Goal: Task Accomplishment & Management: Complete application form

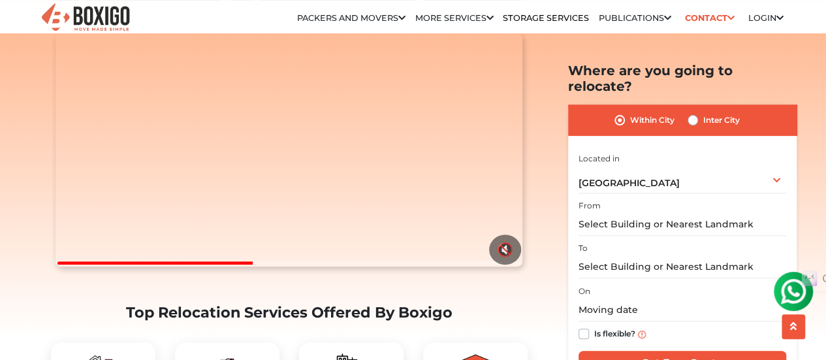
scroll to position [151, 0]
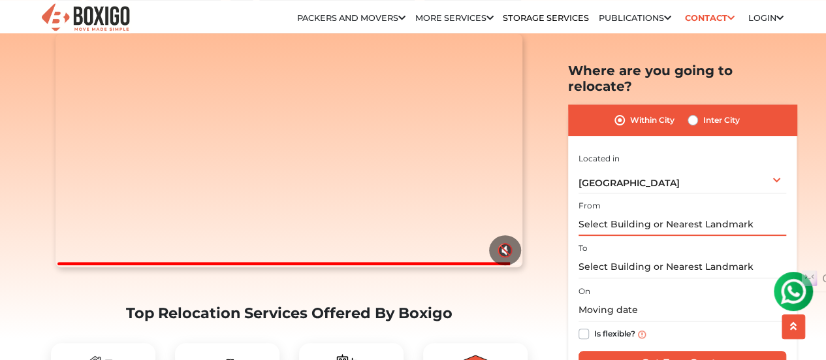
click at [635, 213] on input "text" at bounding box center [682, 224] width 208 height 23
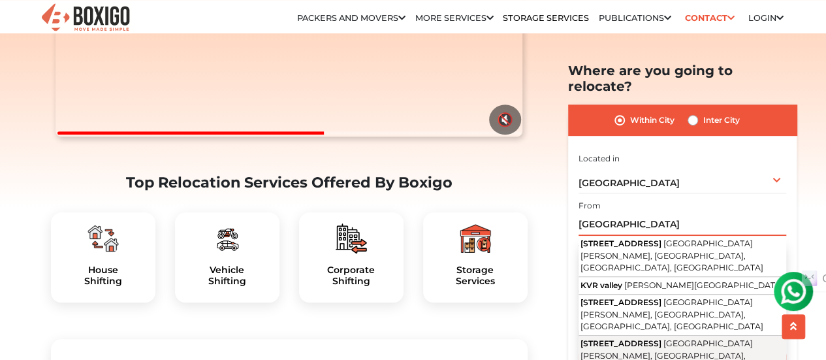
scroll to position [283, 0]
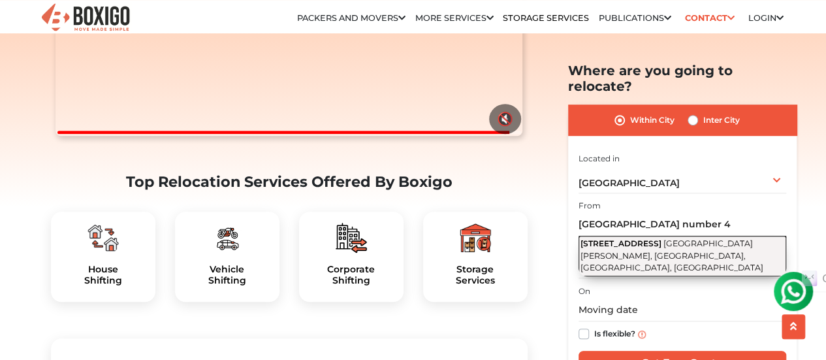
click at [688, 236] on button "KVR [STREET_ADDRESS][PERSON_NAME]" at bounding box center [682, 256] width 208 height 40
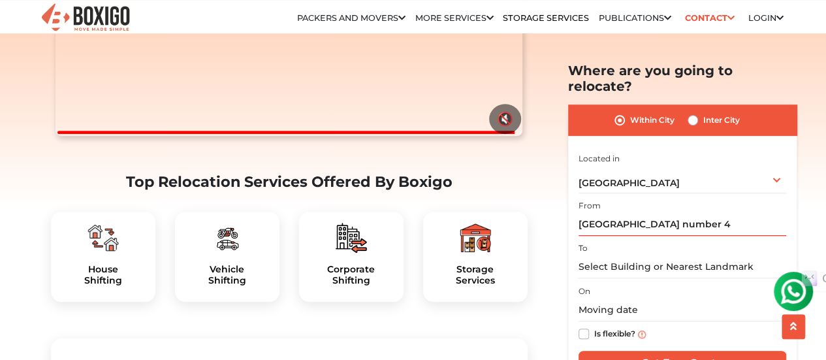
type input "KVR [STREET_ADDRESS][PERSON_NAME]"
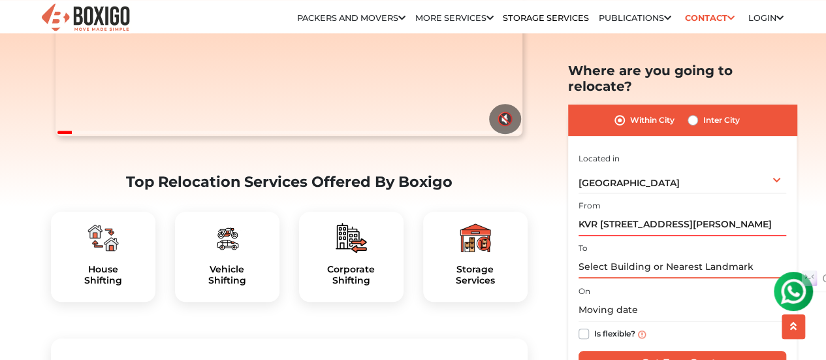
click at [650, 255] on input "text" at bounding box center [682, 266] width 208 height 23
paste input "[GEOGRAPHIC_DATA], [GEOGRAPHIC_DATA], [GEOGRAPHIC_DATA],"
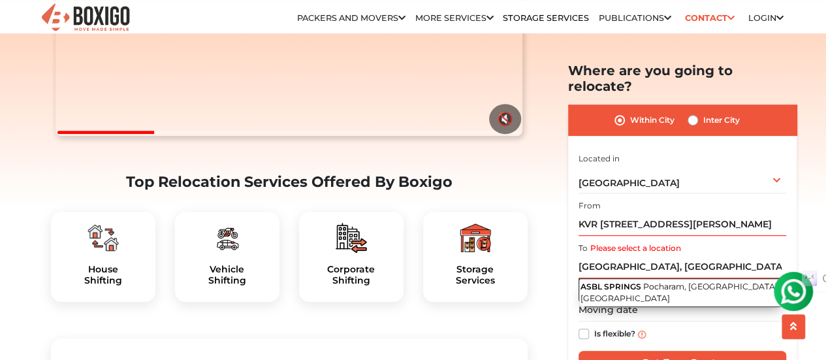
click at [642, 281] on span "Pocharam, [GEOGRAPHIC_DATA], [GEOGRAPHIC_DATA]" at bounding box center [679, 292] width 199 height 22
type input "[GEOGRAPHIC_DATA], [GEOGRAPHIC_DATA], [GEOGRAPHIC_DATA], [GEOGRAPHIC_DATA]"
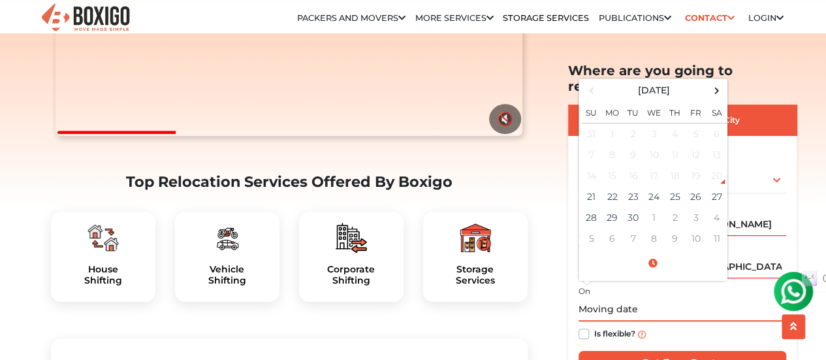
click at [633, 298] on input "text" at bounding box center [682, 309] width 208 height 23
click at [718, 186] on td "27" at bounding box center [716, 196] width 21 height 21
type input "[DATE] 12:00 AM"
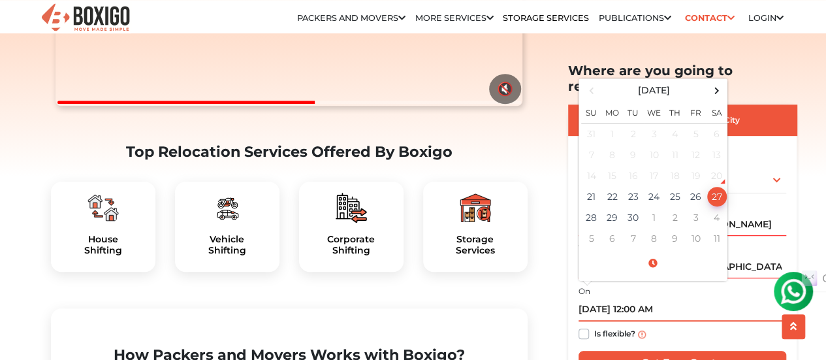
scroll to position [314, 0]
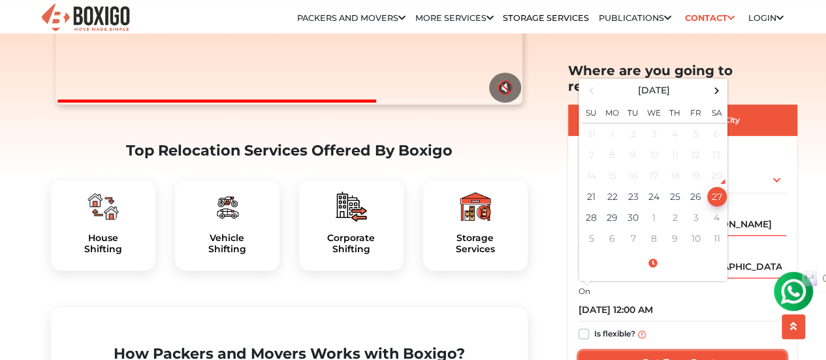
click at [674, 351] on input "Get Free Quote" at bounding box center [682, 363] width 208 height 25
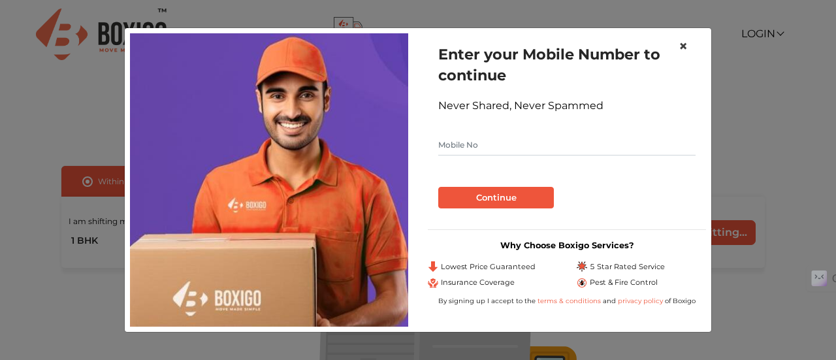
click at [687, 45] on span "×" at bounding box center [682, 46] width 9 height 19
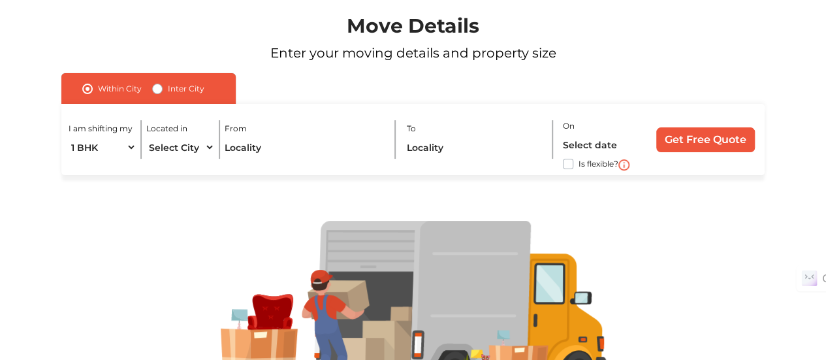
scroll to position [87, 0]
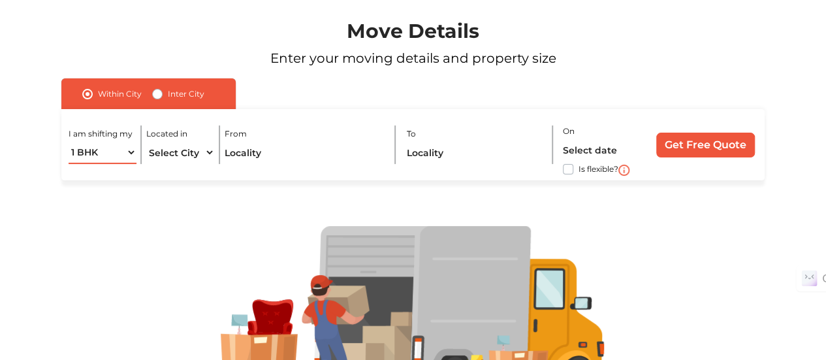
click at [109, 155] on select "1 BHK 2 BHK 3 BHK 3 + BHK FEW ITEMS" at bounding box center [103, 152] width 68 height 23
select select "2 BHK"
click at [69, 141] on select "1 BHK 2 BHK 3 BHK 3 + BHK FEW ITEMS" at bounding box center [103, 152] width 68 height 23
click at [193, 154] on select "Select City [GEOGRAPHIC_DATA] [GEOGRAPHIC_DATA] [GEOGRAPHIC_DATA] [GEOGRAPHIC_D…" at bounding box center [180, 152] width 68 height 23
select select "[GEOGRAPHIC_DATA]"
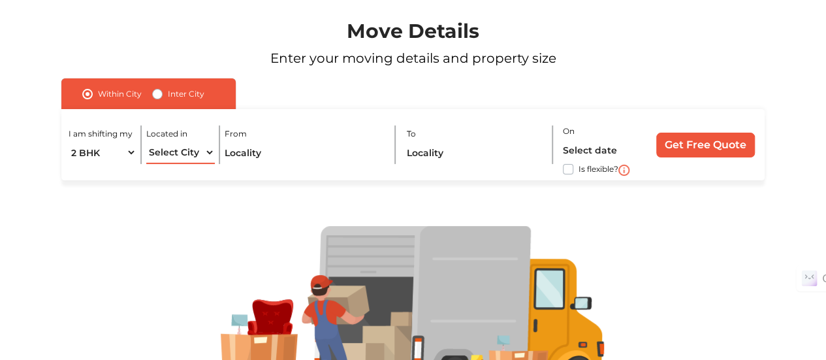
click at [146, 141] on select "Select City [GEOGRAPHIC_DATA] [GEOGRAPHIC_DATA] [GEOGRAPHIC_DATA] [GEOGRAPHIC_D…" at bounding box center [180, 152] width 68 height 23
click at [245, 152] on input "text" at bounding box center [305, 152] width 161 height 23
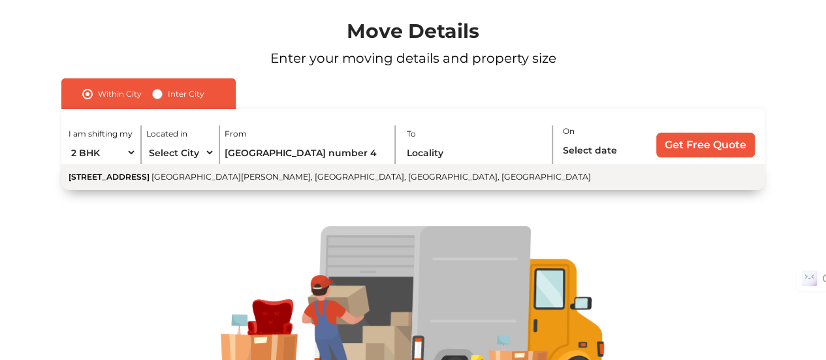
click at [242, 186] on button "KVR [STREET_ADDRESS][PERSON_NAME]" at bounding box center [412, 177] width 703 height 26
type input "KVR [STREET_ADDRESS][PERSON_NAME]"
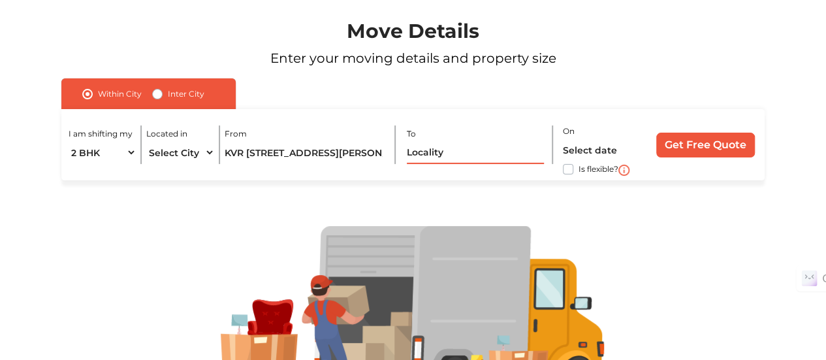
click at [443, 149] on input "text" at bounding box center [476, 152] width 138 height 23
paste input "[GEOGRAPHIC_DATA], [GEOGRAPHIC_DATA], [GEOGRAPHIC_DATA],"
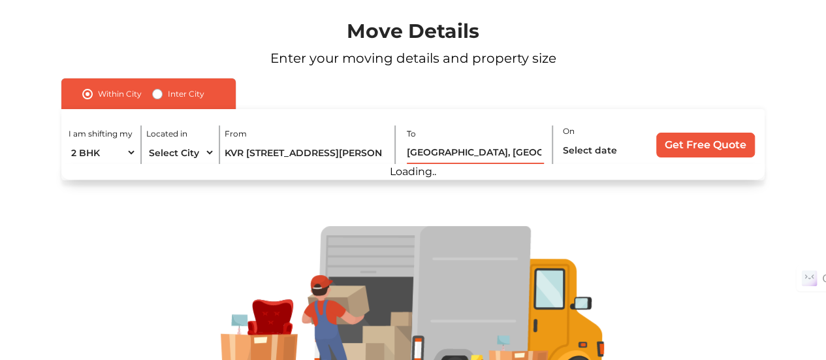
scroll to position [0, 33]
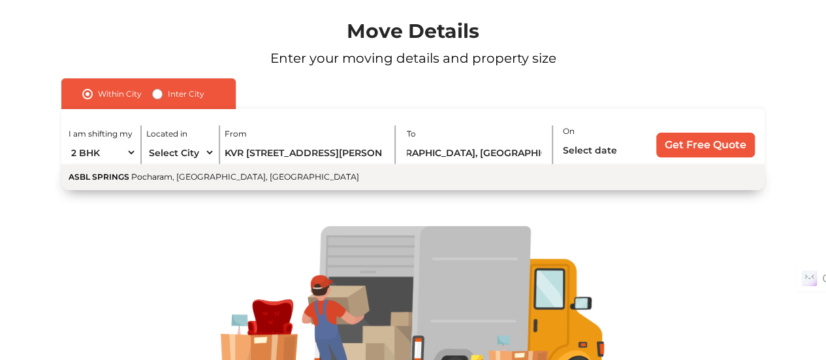
click at [459, 170] on button "ASBL SPRINGS [GEOGRAPHIC_DATA], [GEOGRAPHIC_DATA], [GEOGRAPHIC_DATA]" at bounding box center [412, 177] width 703 height 26
type input "[GEOGRAPHIC_DATA], [GEOGRAPHIC_DATA], [GEOGRAPHIC_DATA], [GEOGRAPHIC_DATA]"
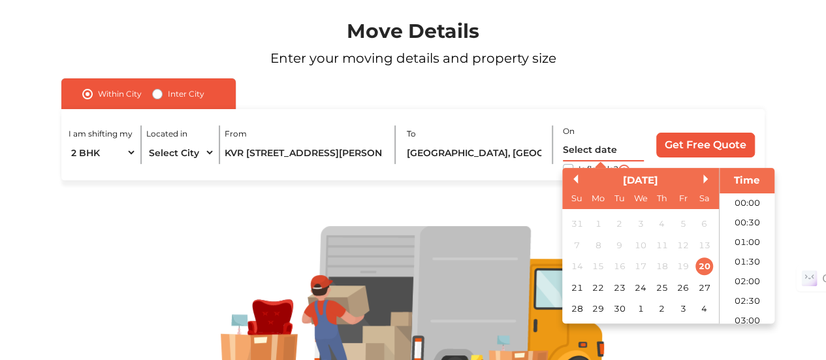
click at [590, 146] on input "text" at bounding box center [603, 149] width 81 height 23
click at [699, 287] on div "27" at bounding box center [704, 288] width 18 height 18
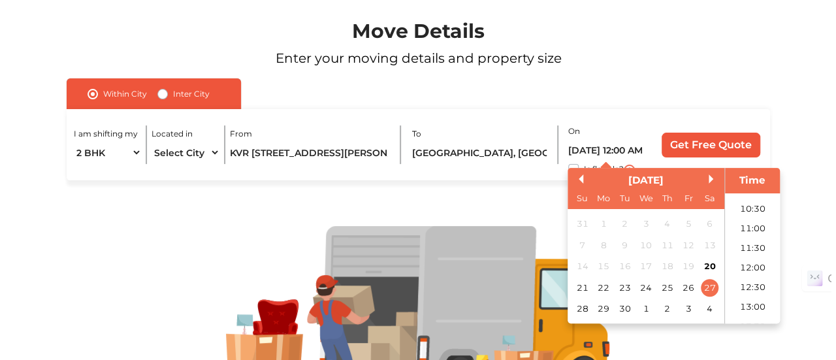
scroll to position [416, 0]
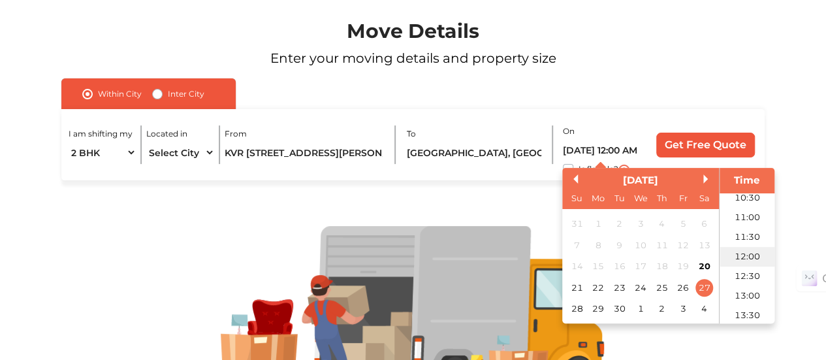
click at [758, 259] on li "12:00" at bounding box center [746, 257] width 55 height 20
type input "27/09/2025 12:00 PM"
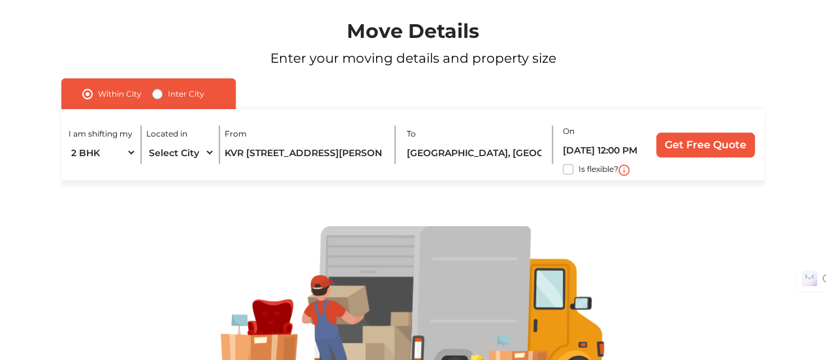
click at [578, 170] on label "Is flexible?" at bounding box center [598, 168] width 40 height 14
click at [72, 170] on input "Is flexible?" at bounding box center [66, 167] width 10 height 13
checkbox input "true"
click at [726, 142] on input "Get Free Quote" at bounding box center [705, 145] width 99 height 25
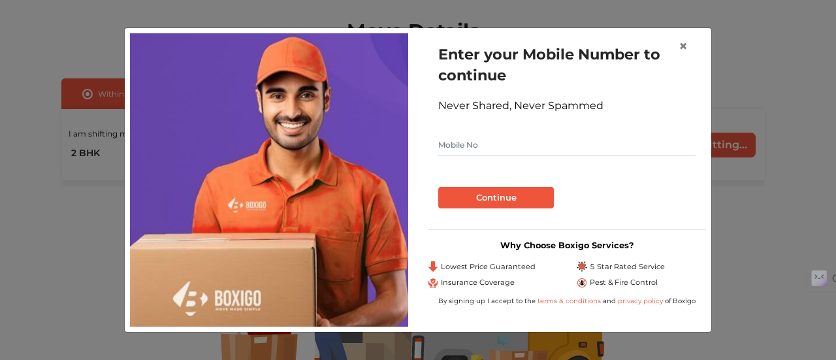
click at [530, 146] on input "text" at bounding box center [566, 144] width 257 height 21
type input "9676294074"
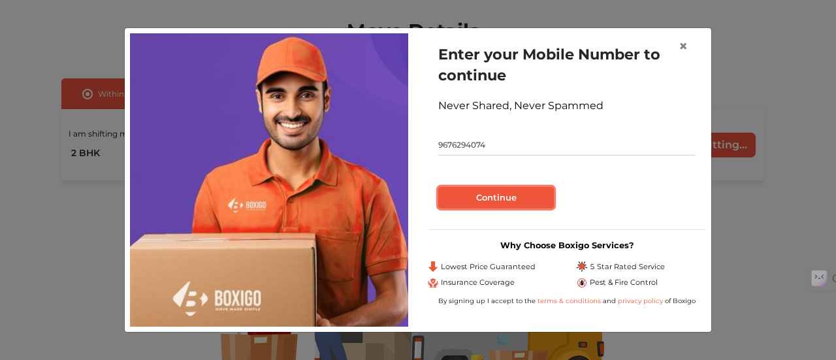
click at [494, 193] on button "Continue" at bounding box center [496, 198] width 116 height 22
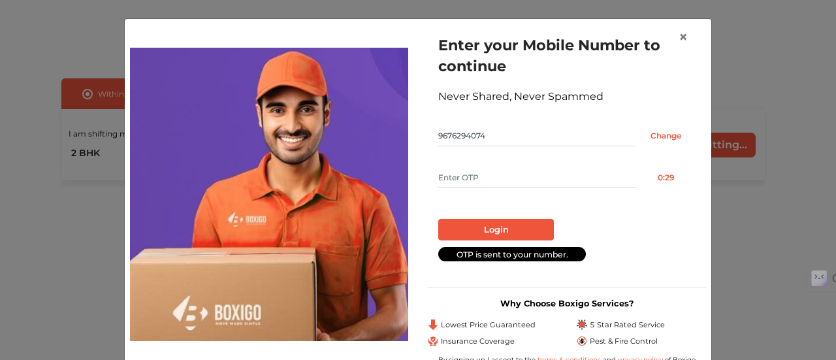
click at [480, 167] on input "text" at bounding box center [537, 177] width 198 height 21
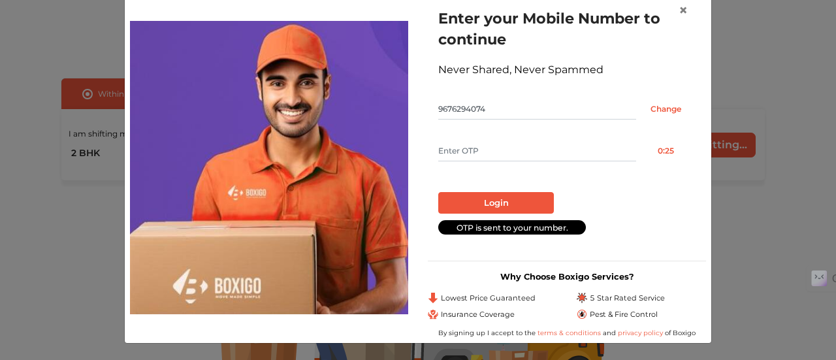
scroll to position [27, 0]
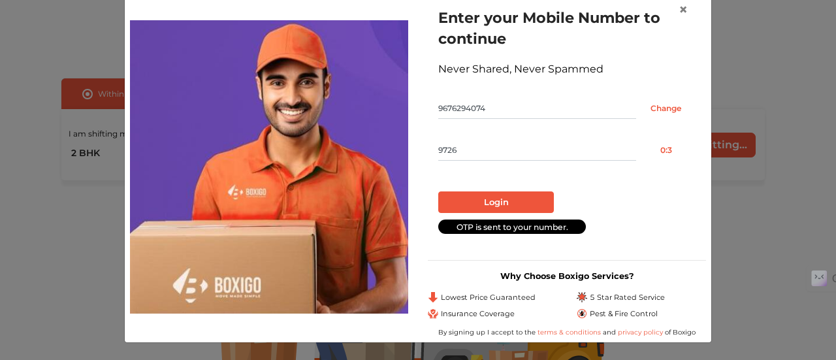
type input "9726"
click at [479, 196] on button "Login" at bounding box center [496, 202] width 116 height 22
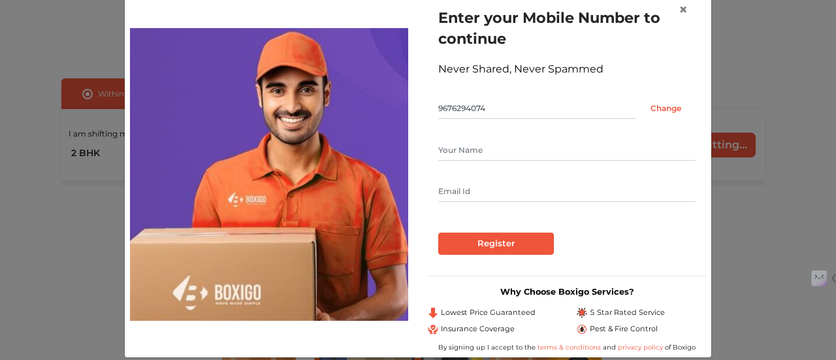
click at [535, 152] on input "text" at bounding box center [566, 150] width 257 height 21
type input "phani"
type input "phani.46doctor@gmail.com"
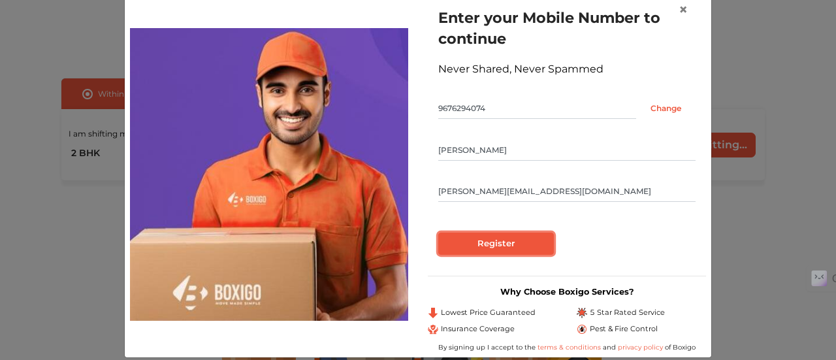
click at [494, 246] on input "Register" at bounding box center [496, 243] width 116 height 22
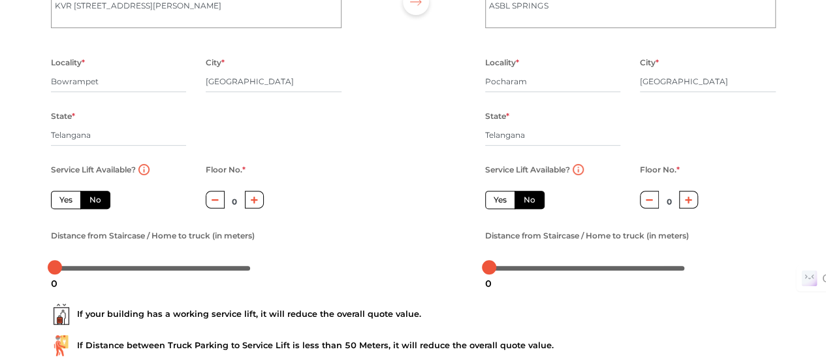
scroll to position [214, 0]
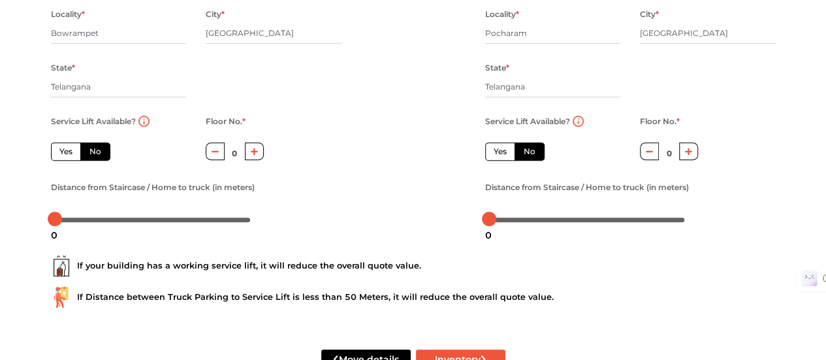
click at [72, 149] on label "Yes" at bounding box center [66, 151] width 30 height 18
click at [68, 149] on input "Yes" at bounding box center [63, 150] width 8 height 8
radio input "true"
click at [497, 150] on label "Yes" at bounding box center [500, 151] width 30 height 18
click at [497, 150] on input "Yes" at bounding box center [498, 150] width 8 height 8
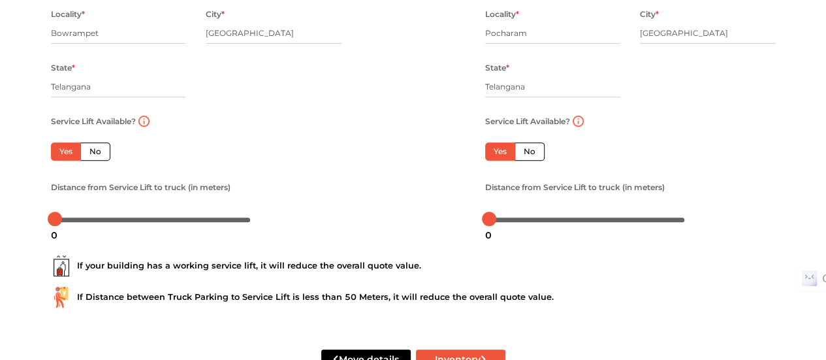
radio input "false"
drag, startPoint x: 492, startPoint y: 220, endPoint x: 516, endPoint y: 222, distance: 24.2
click at [516, 222] on div at bounding box center [512, 219] width 14 height 14
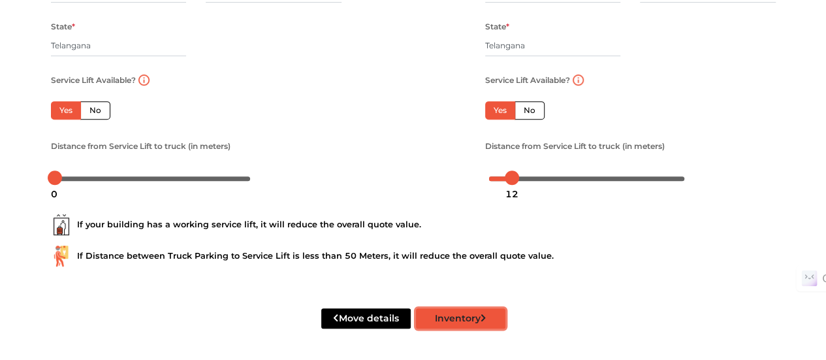
click at [445, 317] on button "Inventory" at bounding box center [460, 318] width 89 height 20
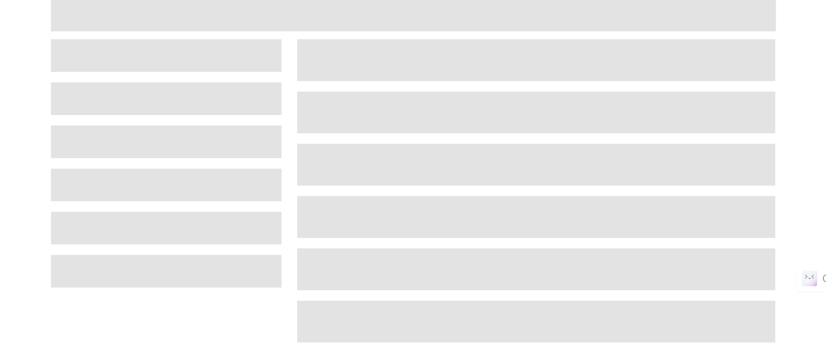
scroll to position [85, 0]
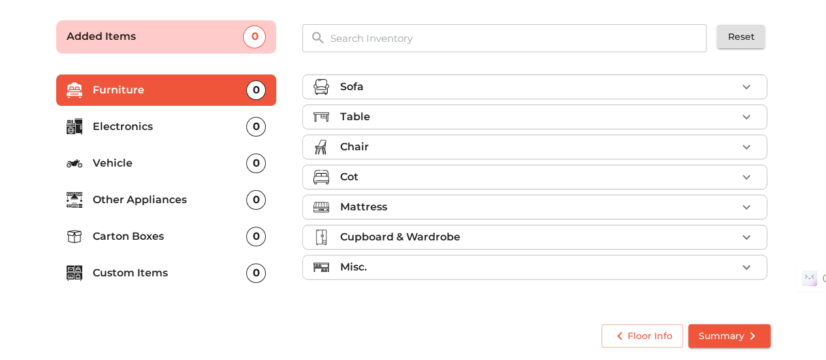
click at [406, 86] on div "Sofa" at bounding box center [537, 87] width 397 height 16
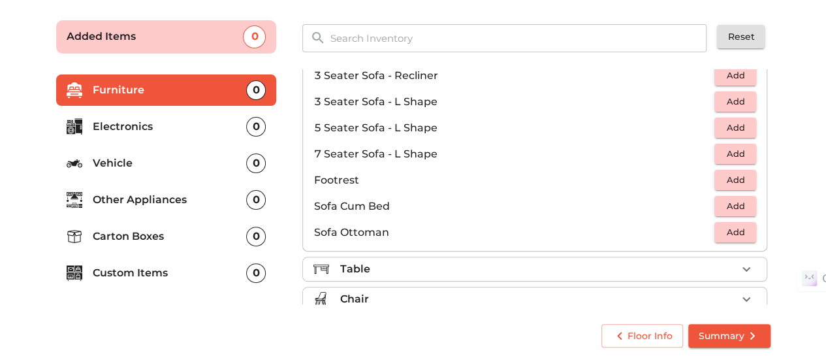
scroll to position [252, 0]
click at [731, 207] on span "Add" at bounding box center [735, 204] width 29 height 15
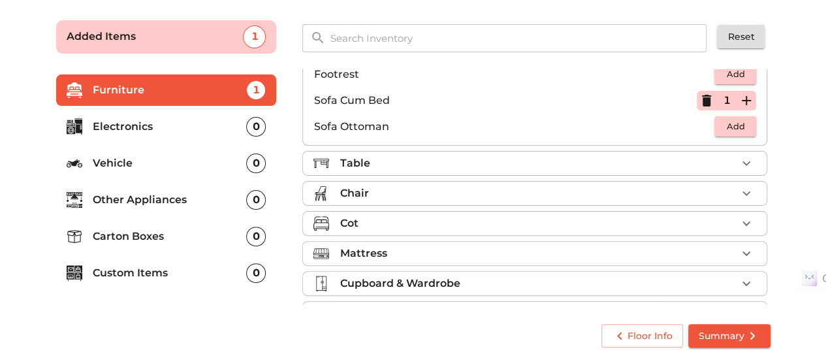
scroll to position [377, 0]
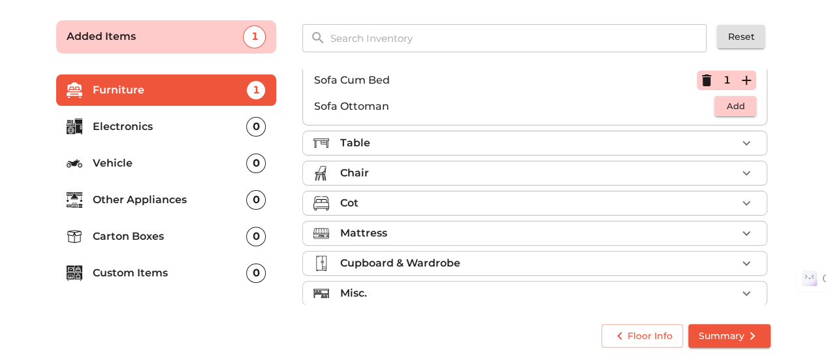
click at [564, 138] on div "Table" at bounding box center [537, 143] width 397 height 16
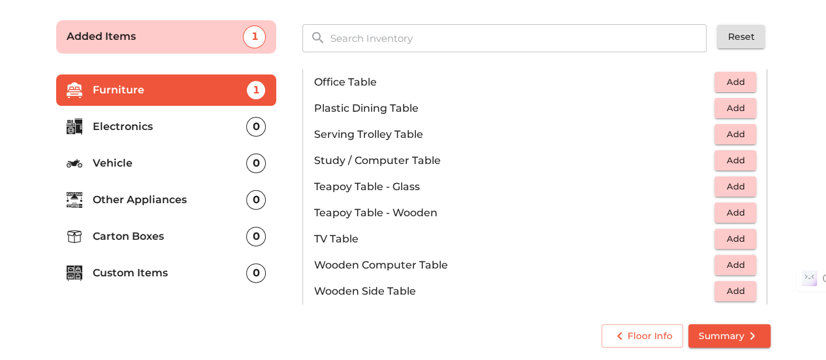
scroll to position [694, 0]
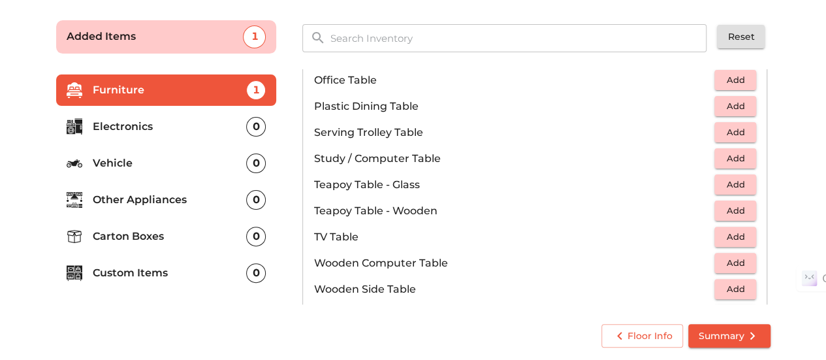
click at [731, 207] on span "Add" at bounding box center [735, 210] width 29 height 15
click at [742, 207] on icon "button" at bounding box center [746, 210] width 9 height 9
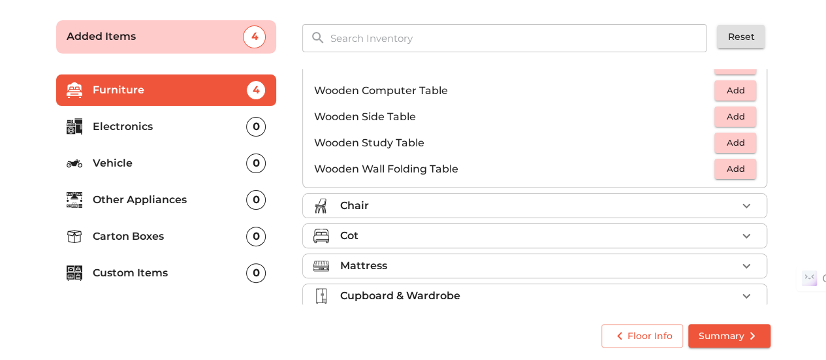
scroll to position [868, 0]
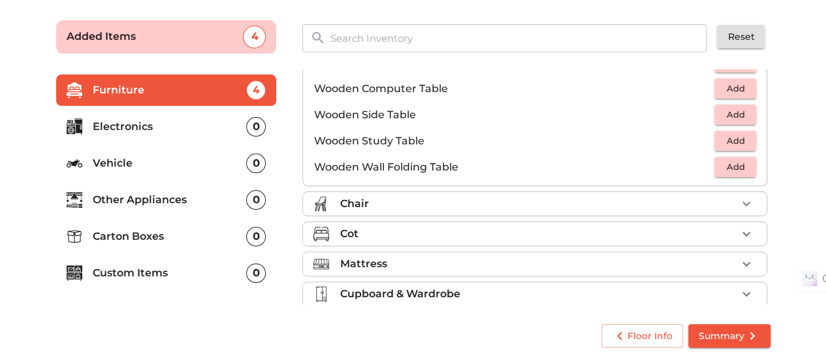
click at [550, 196] on div "Chair" at bounding box center [537, 204] width 397 height 16
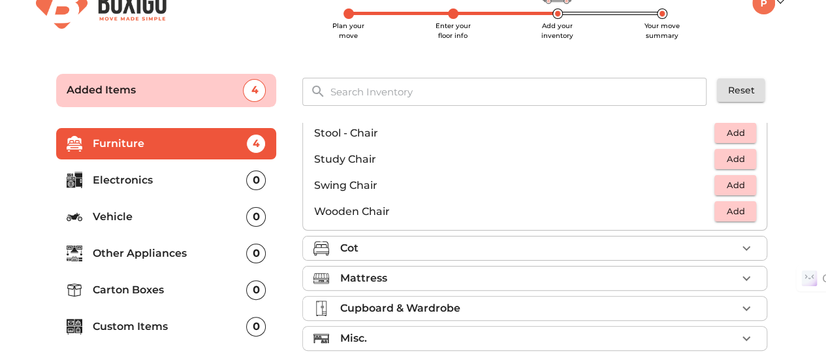
scroll to position [51, 0]
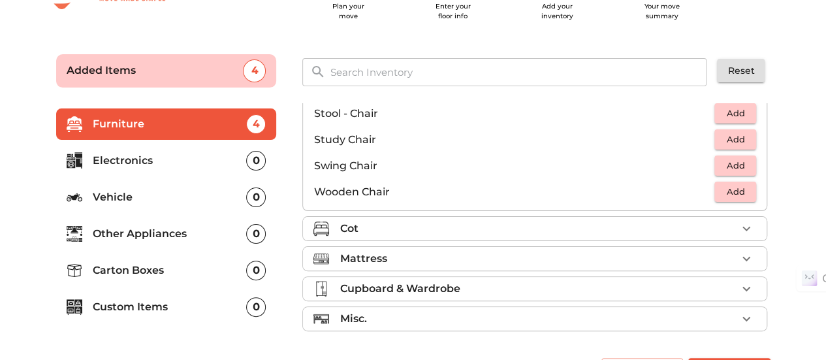
click at [712, 225] on div "Cot" at bounding box center [537, 229] width 397 height 16
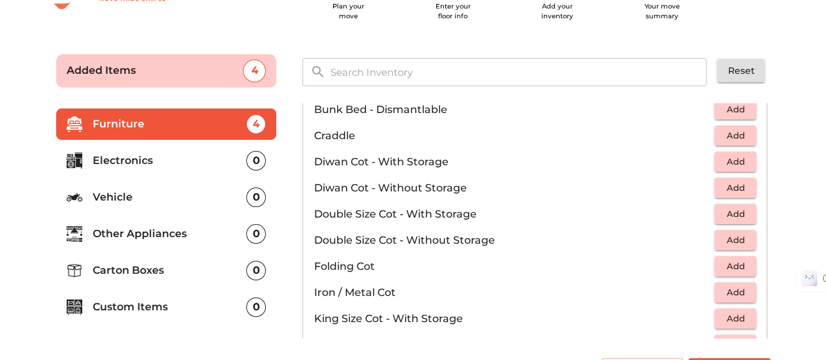
scroll to position [159, 0]
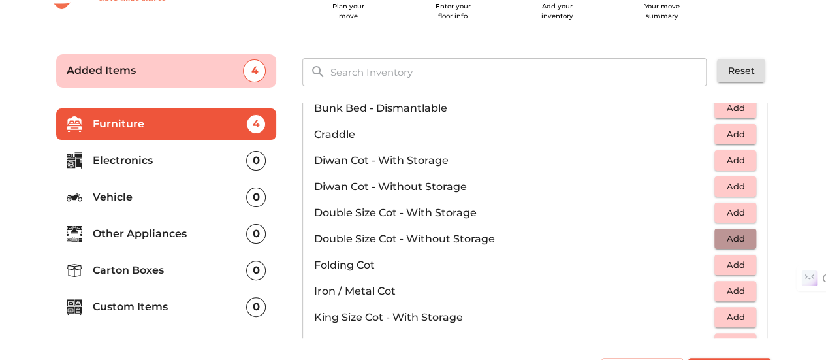
click at [727, 237] on span "Add" at bounding box center [735, 238] width 29 height 15
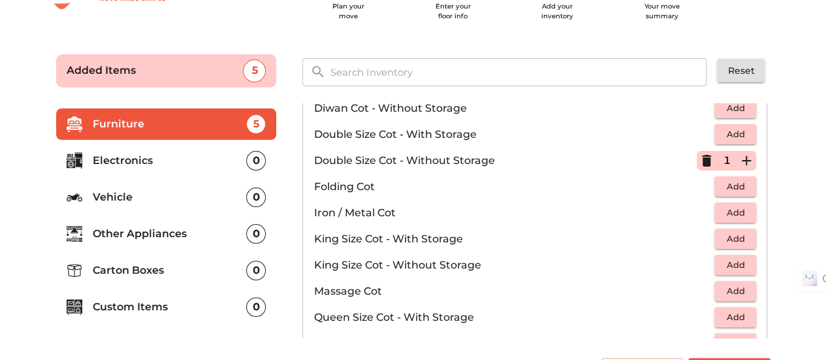
scroll to position [249, 0]
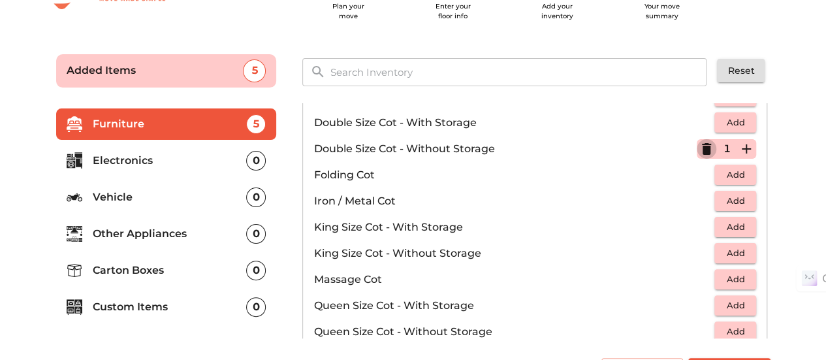
click at [702, 146] on icon "button" at bounding box center [706, 149] width 9 height 12
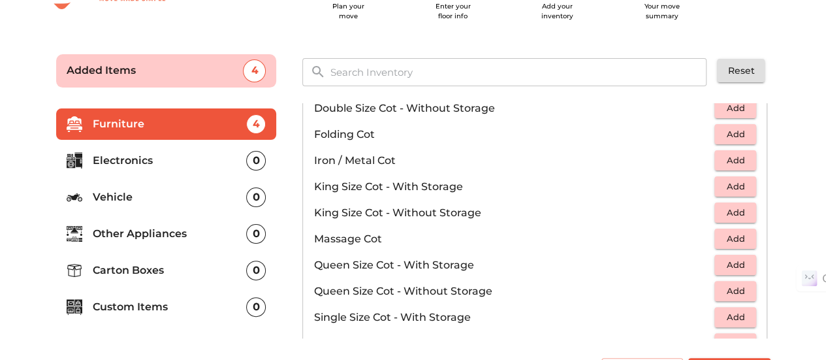
scroll to position [291, 0]
click at [738, 289] on span "Add" at bounding box center [735, 290] width 29 height 15
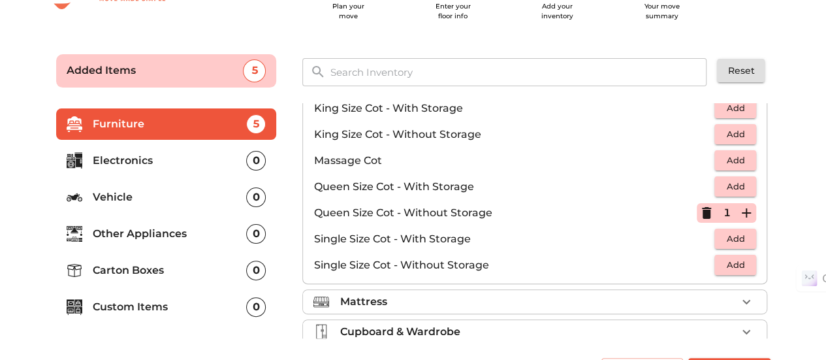
scroll to position [411, 0]
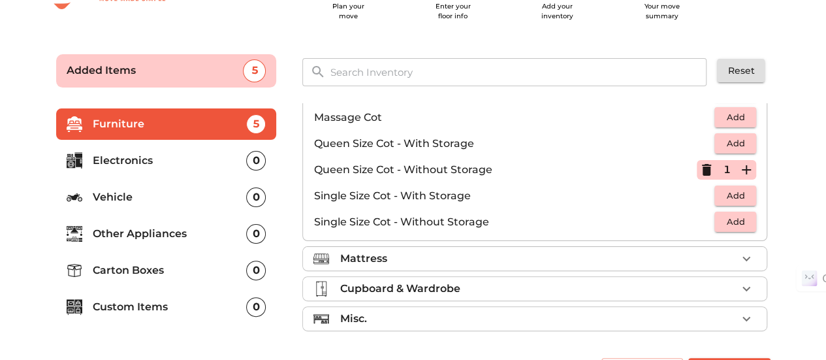
click at [591, 265] on li "Mattress" at bounding box center [534, 259] width 463 height 24
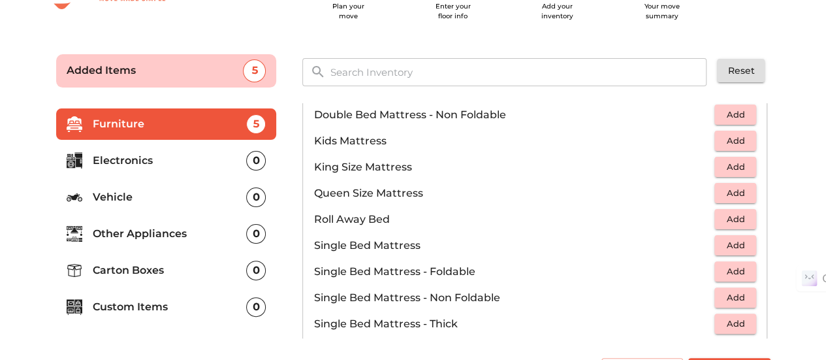
scroll to position [191, 0]
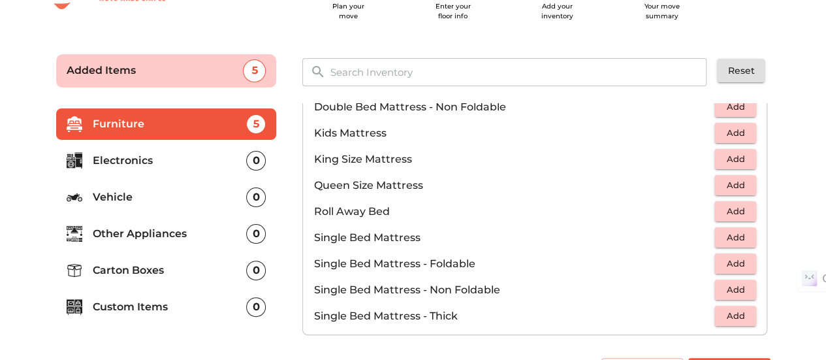
click at [721, 232] on span "Add" at bounding box center [735, 237] width 29 height 15
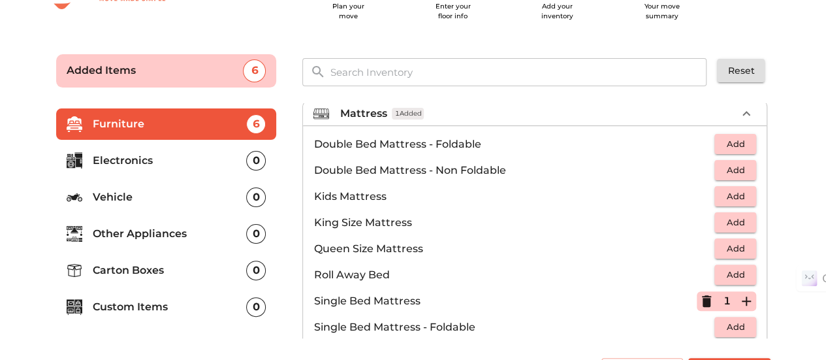
scroll to position [125, 0]
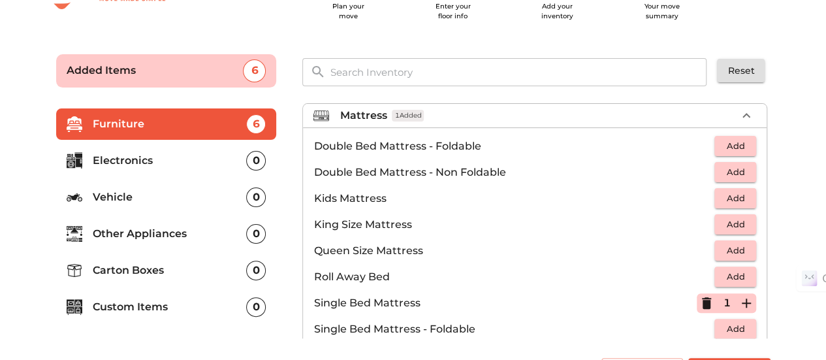
click at [730, 172] on span "Add" at bounding box center [735, 172] width 29 height 15
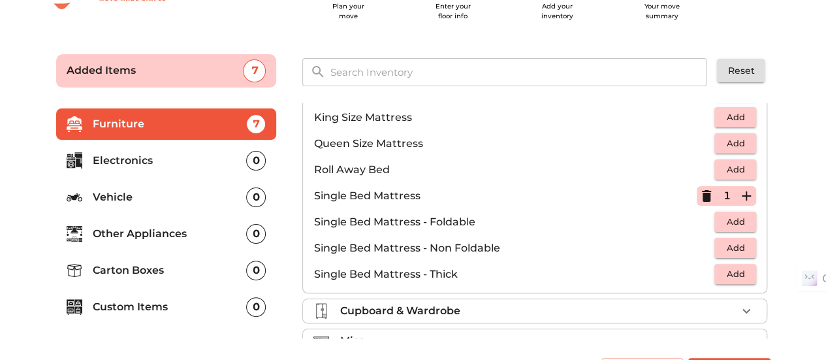
scroll to position [255, 0]
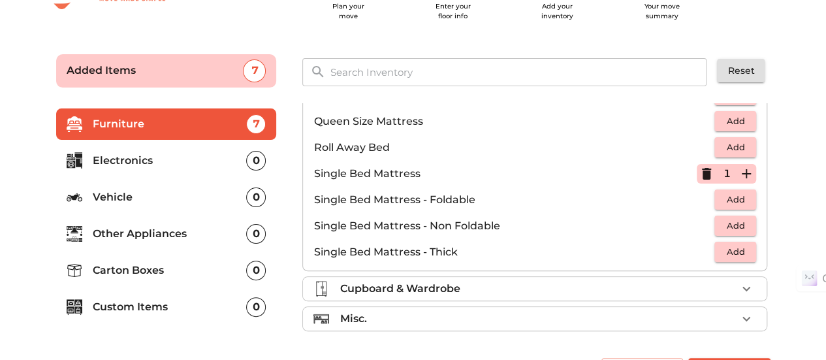
click at [619, 283] on div "Cupboard & Wardrobe" at bounding box center [537, 289] width 397 height 16
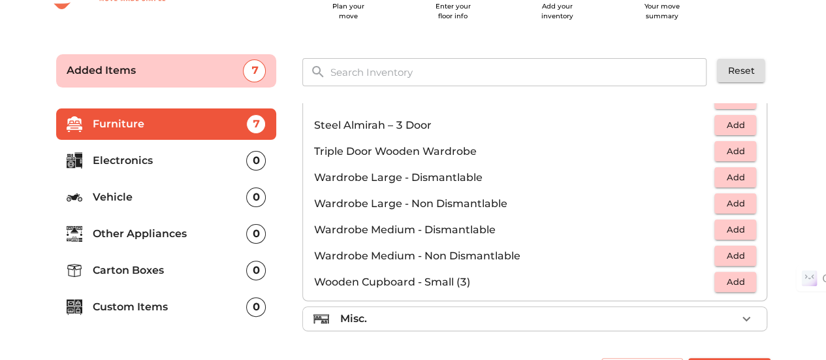
scroll to position [85, 0]
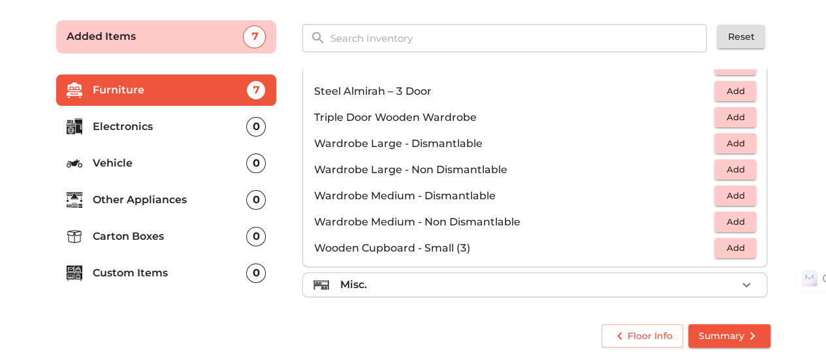
click at [619, 283] on div "Misc." at bounding box center [537, 285] width 397 height 16
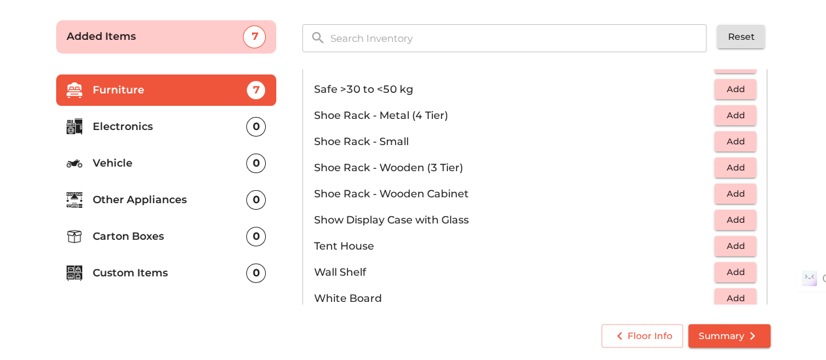
scroll to position [699, 0]
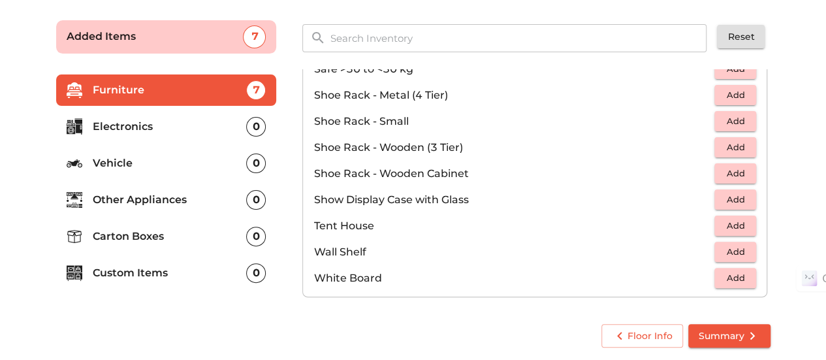
click at [154, 127] on p "Electronics" at bounding box center [170, 127] width 154 height 16
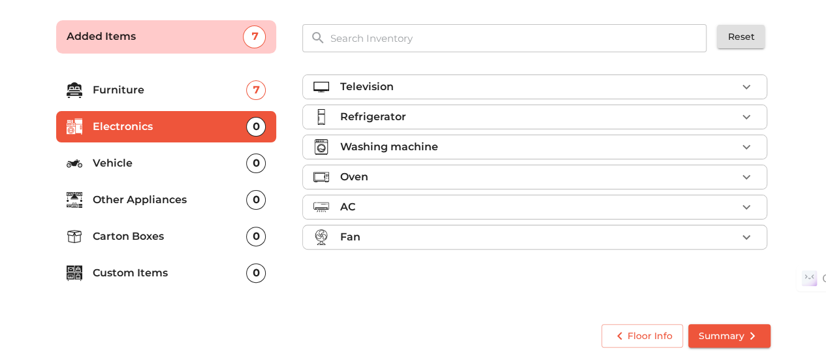
scroll to position [0, 0]
click at [487, 92] on div "Television" at bounding box center [537, 87] width 397 height 16
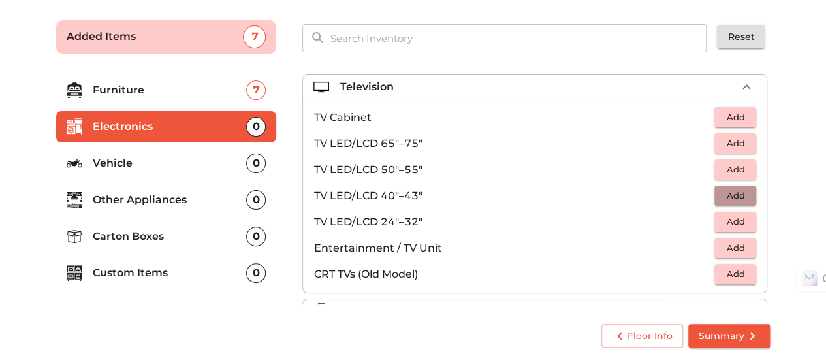
click at [734, 191] on span "Add" at bounding box center [735, 195] width 29 height 15
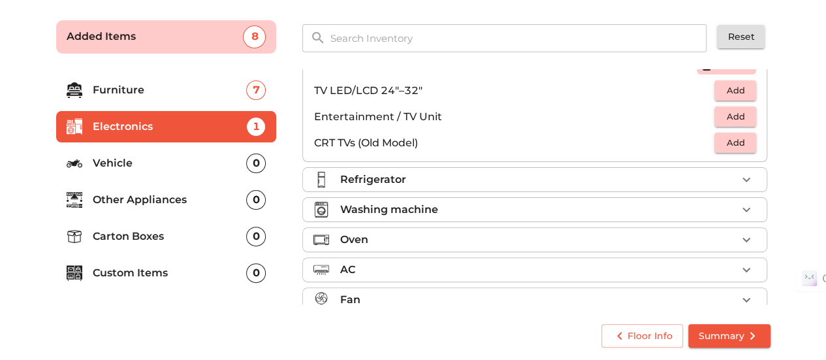
scroll to position [132, 0]
click at [545, 175] on div "Refrigerator" at bounding box center [537, 179] width 397 height 16
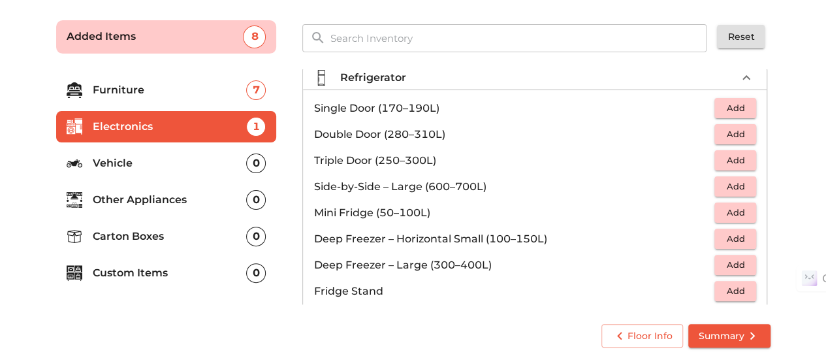
scroll to position [38, 0]
click at [729, 135] on span "Add" at bounding box center [735, 135] width 29 height 15
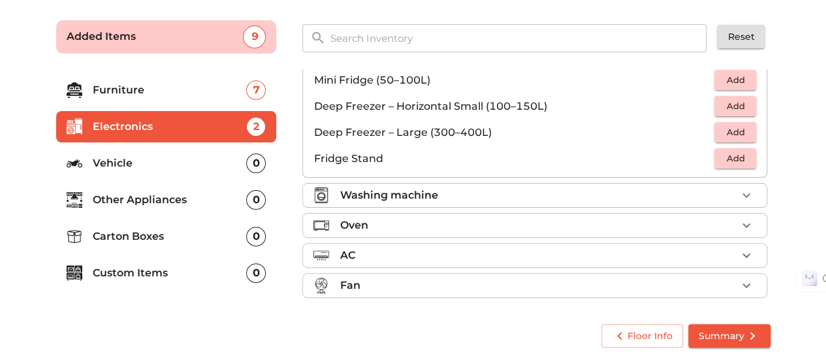
scroll to position [172, 0]
click at [632, 191] on div "Washing machine" at bounding box center [537, 195] width 397 height 16
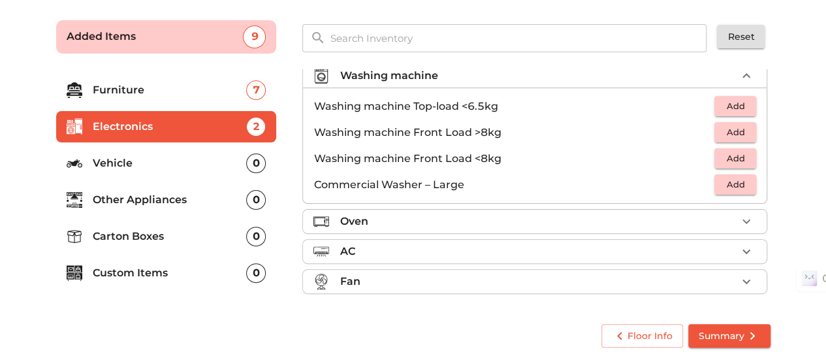
scroll to position [63, 0]
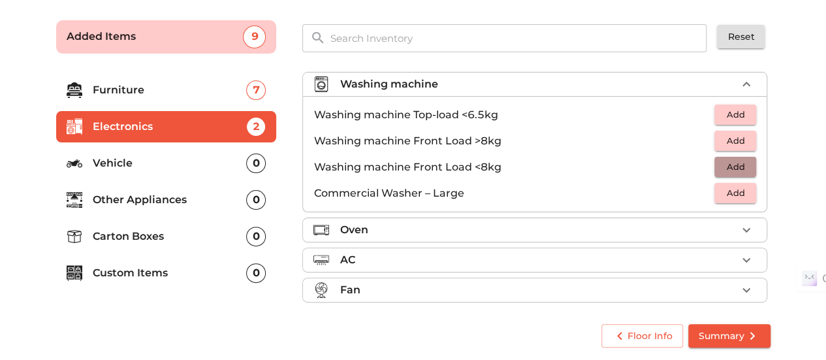
click at [732, 163] on span "Add" at bounding box center [735, 166] width 29 height 15
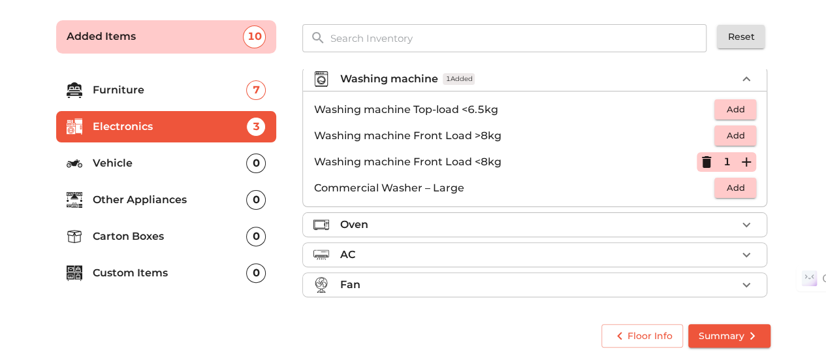
click at [597, 222] on div "Oven" at bounding box center [537, 225] width 397 height 16
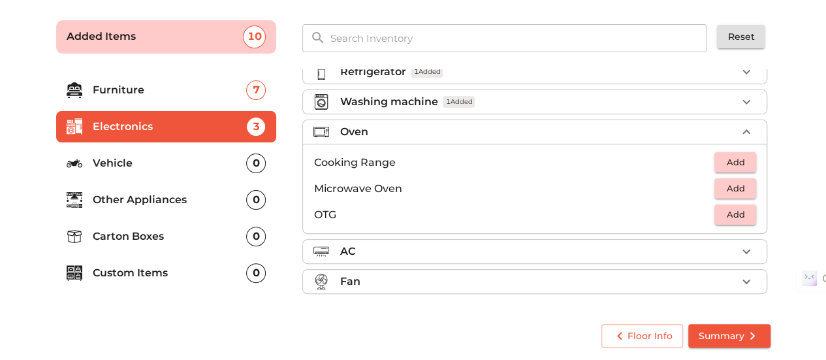
scroll to position [42, 0]
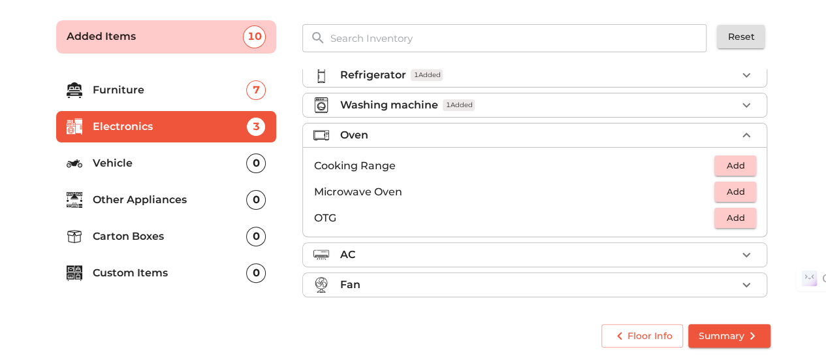
click at [641, 252] on div "AC" at bounding box center [537, 255] width 397 height 16
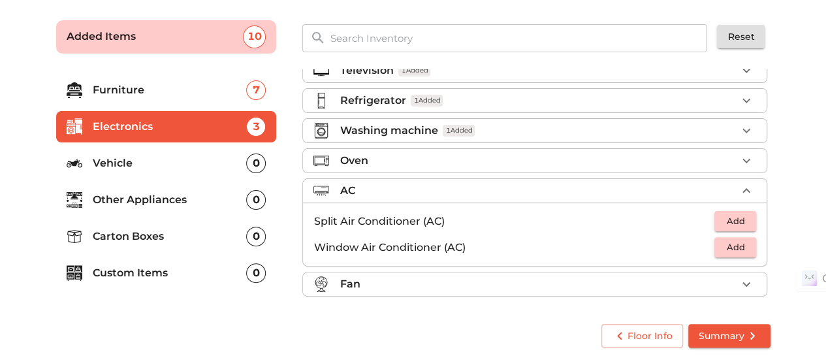
scroll to position [16, 0]
click at [637, 288] on div "Fan" at bounding box center [537, 285] width 397 height 16
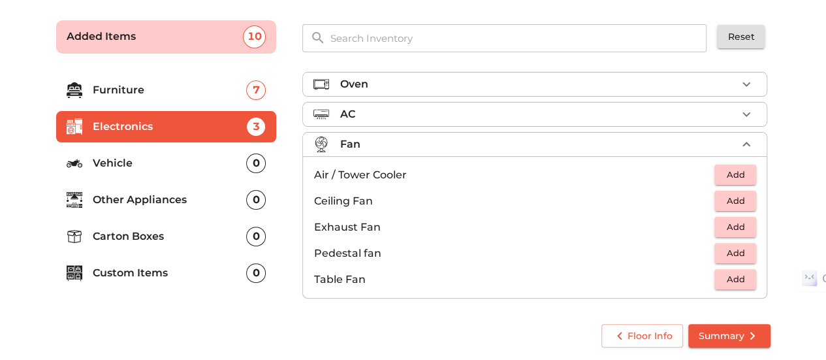
scroll to position [94, 0]
click at [735, 196] on span "Add" at bounding box center [735, 199] width 29 height 15
click at [742, 196] on icon "button" at bounding box center [746, 199] width 9 height 9
click at [114, 159] on p "Vehicle" at bounding box center [170, 163] width 154 height 16
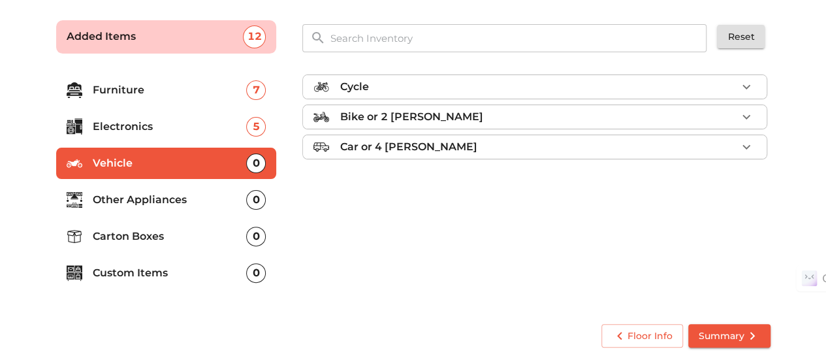
scroll to position [0, 0]
click at [401, 86] on div "Cycle" at bounding box center [537, 87] width 397 height 16
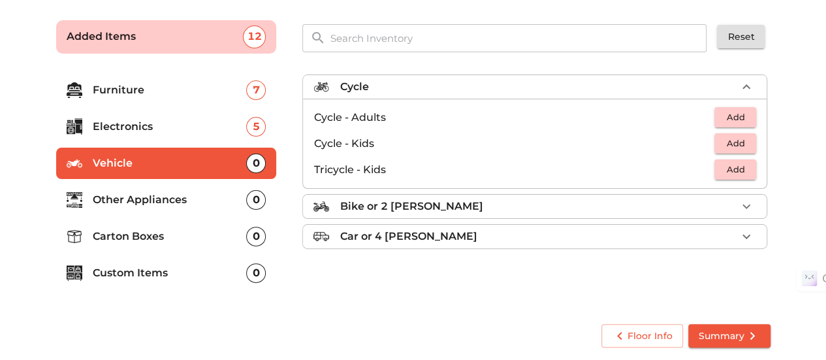
click at [738, 116] on span "Add" at bounding box center [735, 117] width 29 height 15
click at [741, 142] on span "Add" at bounding box center [735, 143] width 29 height 15
click at [200, 196] on p "Other Appliances" at bounding box center [170, 200] width 154 height 16
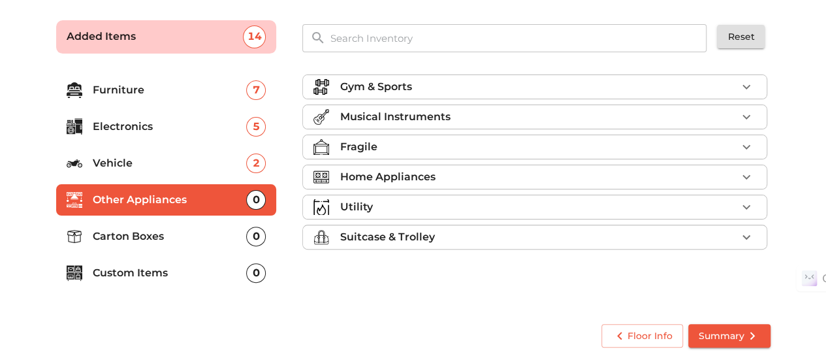
click at [421, 114] on p "Musical Instruments" at bounding box center [394, 117] width 110 height 16
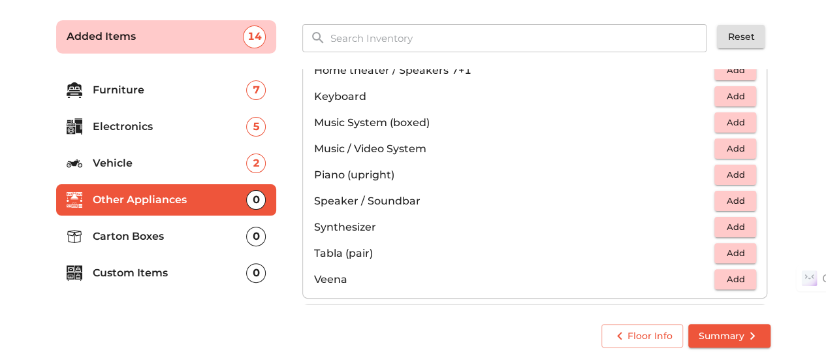
scroll to position [460, 0]
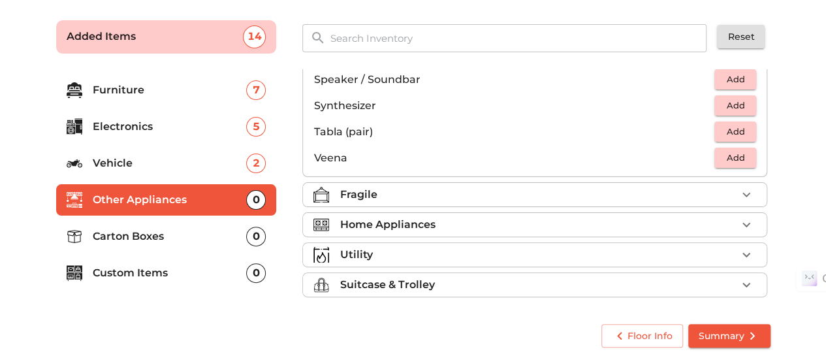
click at [469, 195] on div "Fragile" at bounding box center [537, 195] width 397 height 16
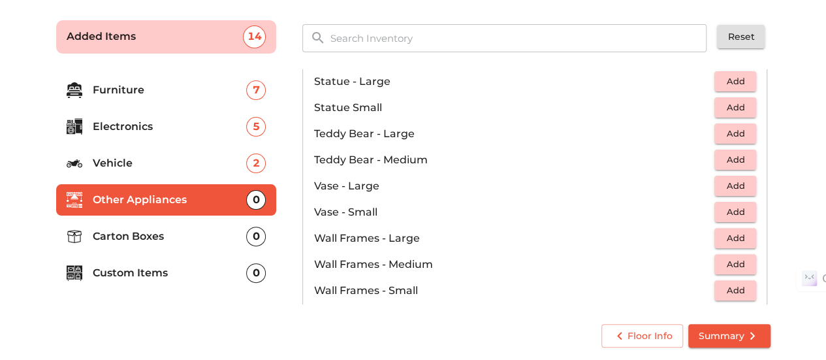
scroll to position [877, 0]
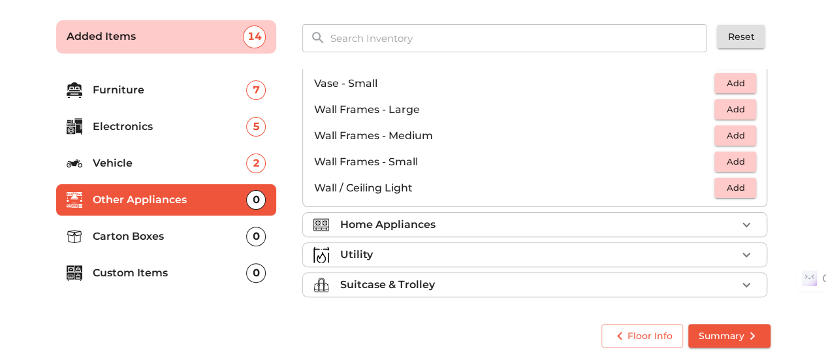
click at [445, 219] on div "Home Appliances" at bounding box center [537, 225] width 397 height 16
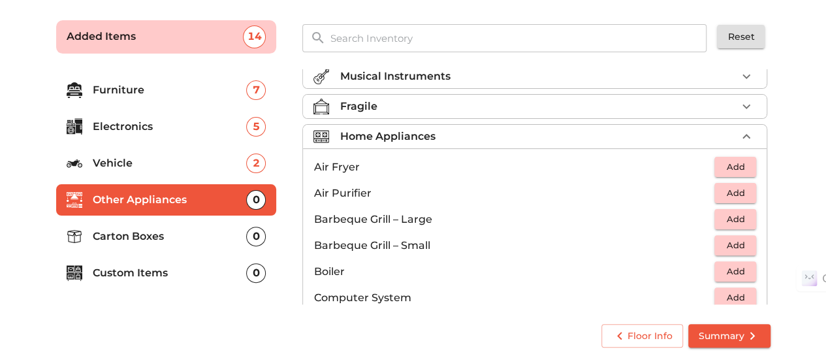
scroll to position [40, 0]
click at [734, 245] on span "Add" at bounding box center [735, 245] width 29 height 15
click at [731, 165] on span "Add" at bounding box center [735, 166] width 29 height 15
click at [738, 190] on span "Add" at bounding box center [735, 192] width 29 height 15
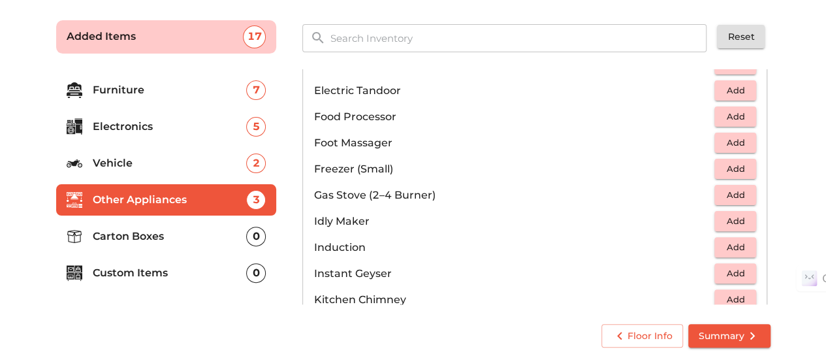
scroll to position [457, 0]
click at [729, 190] on span "Add" at bounding box center [735, 194] width 29 height 15
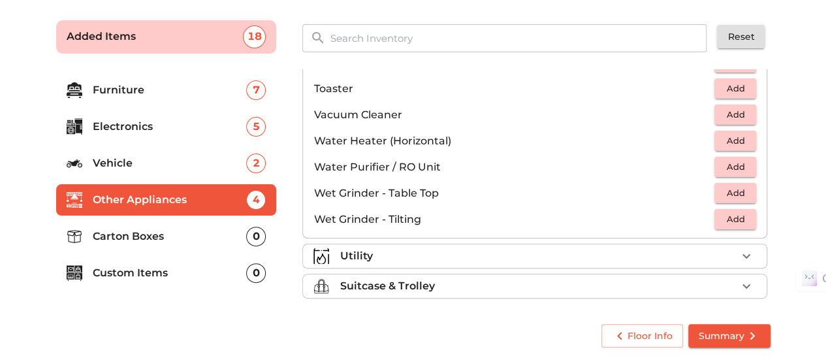
scroll to position [903, 0]
click at [725, 193] on span "Add" at bounding box center [735, 191] width 29 height 15
click at [730, 132] on span "Add" at bounding box center [735, 139] width 29 height 15
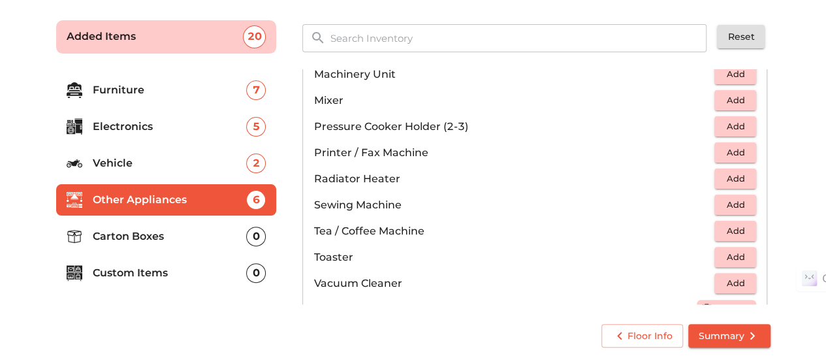
scroll to position [735, 0]
click at [730, 93] on span "Add" at bounding box center [735, 98] width 29 height 15
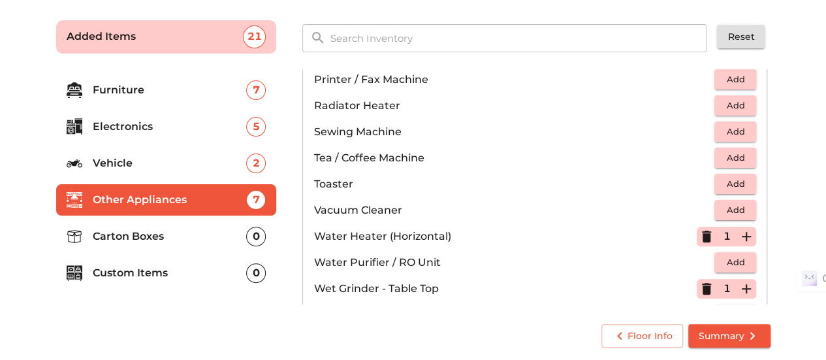
scroll to position [903, 0]
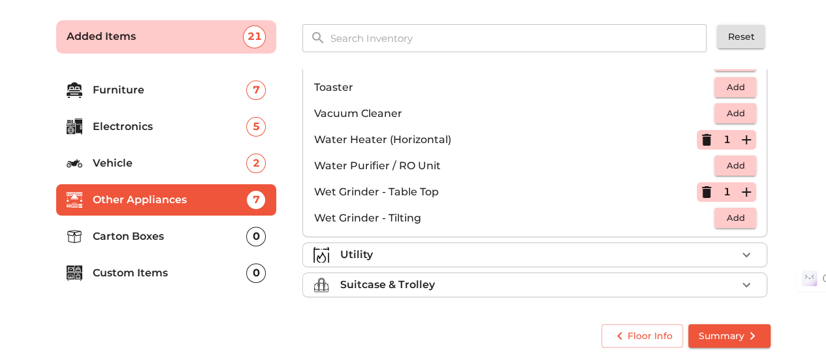
click at [582, 253] on div "Utility" at bounding box center [537, 255] width 397 height 16
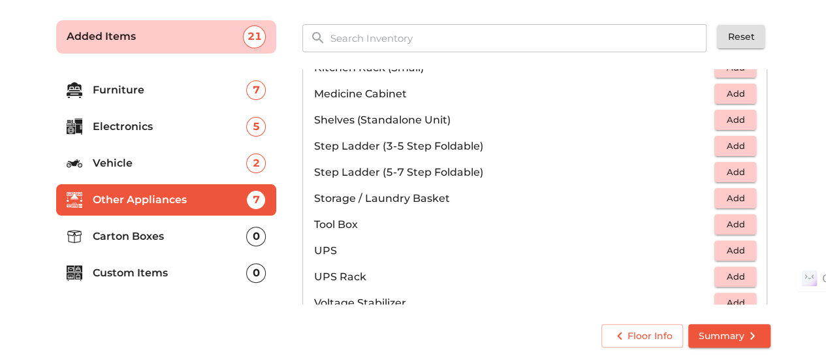
scroll to position [982, 0]
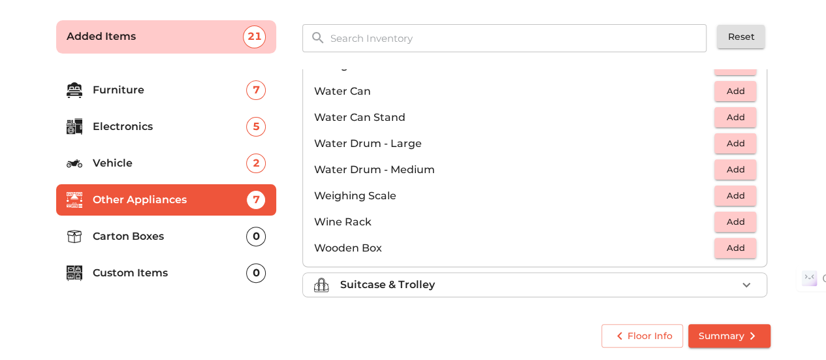
click at [550, 289] on li "Suitcase & Trolley" at bounding box center [534, 285] width 463 height 24
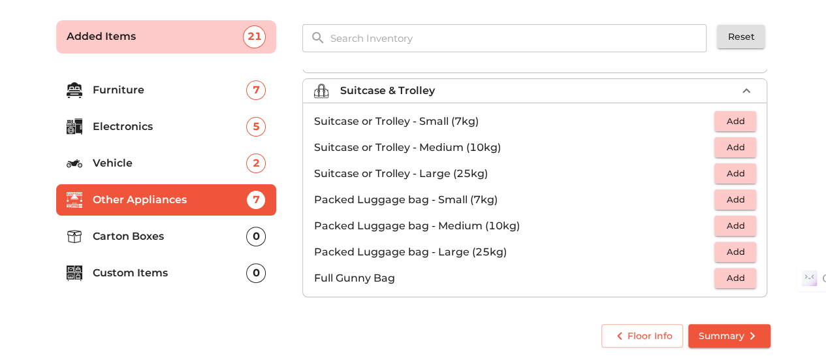
scroll to position [85, 0]
click at [721, 168] on span "Add" at bounding box center [735, 173] width 29 height 15
click at [702, 170] on icon "button" at bounding box center [706, 174] width 9 height 12
click at [723, 250] on span "Add" at bounding box center [735, 251] width 29 height 15
click at [735, 225] on span "Add" at bounding box center [735, 225] width 29 height 15
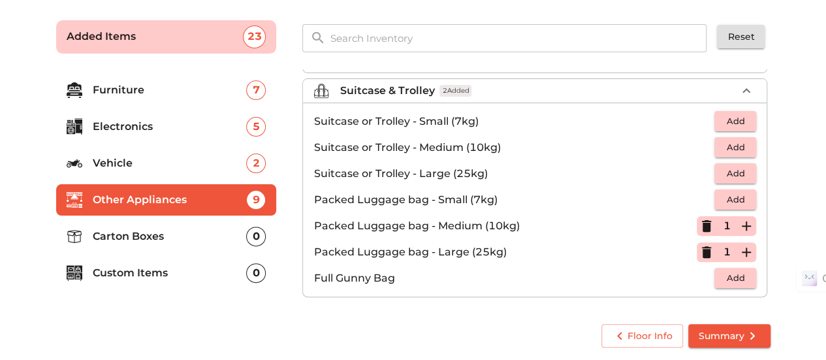
click at [164, 230] on p "Carton Boxes" at bounding box center [170, 236] width 154 height 16
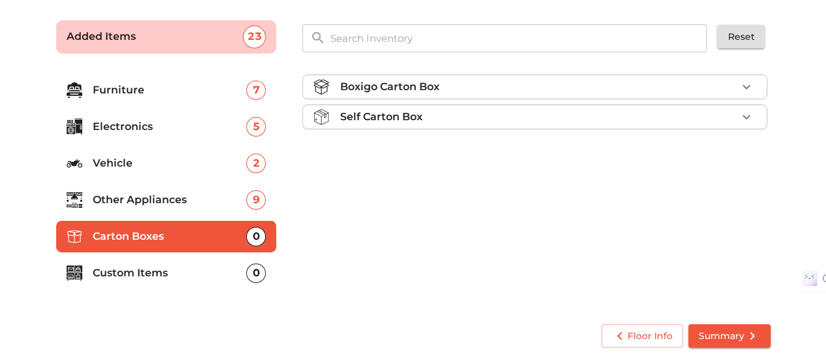
click at [504, 112] on div "Self Carton Box" at bounding box center [537, 117] width 397 height 16
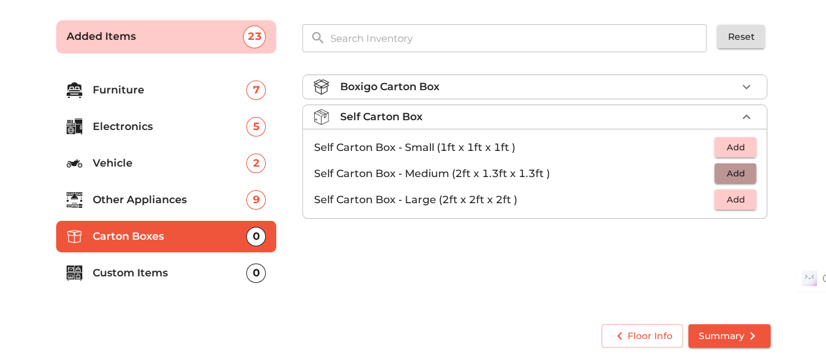
click at [736, 166] on span "Add" at bounding box center [735, 173] width 29 height 15
click at [745, 172] on icon "button" at bounding box center [746, 173] width 9 height 9
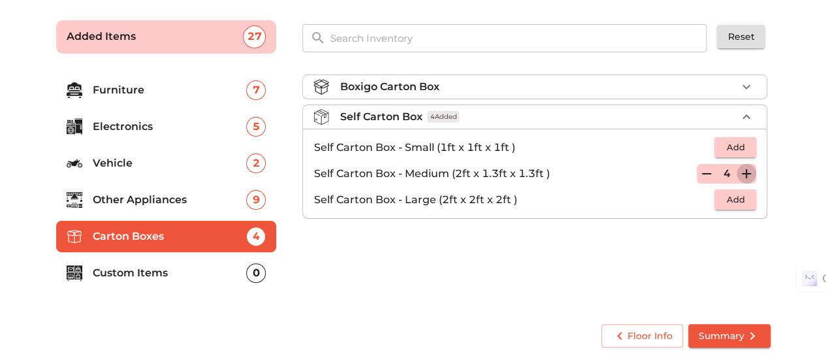
click at [745, 172] on icon "button" at bounding box center [746, 173] width 9 height 9
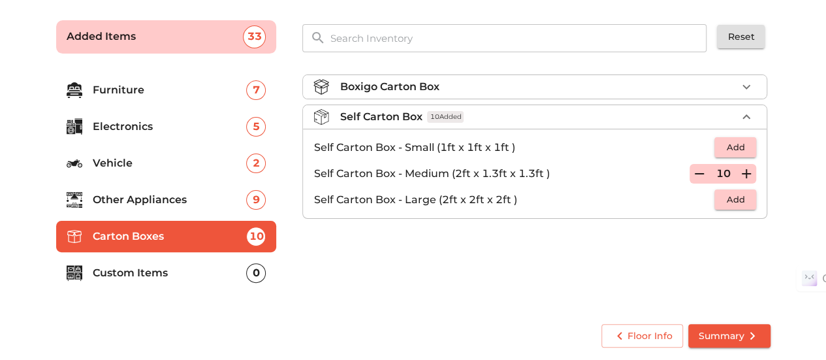
click at [739, 146] on span "Add" at bounding box center [735, 147] width 29 height 15
click at [751, 146] on icon "button" at bounding box center [746, 147] width 9 height 9
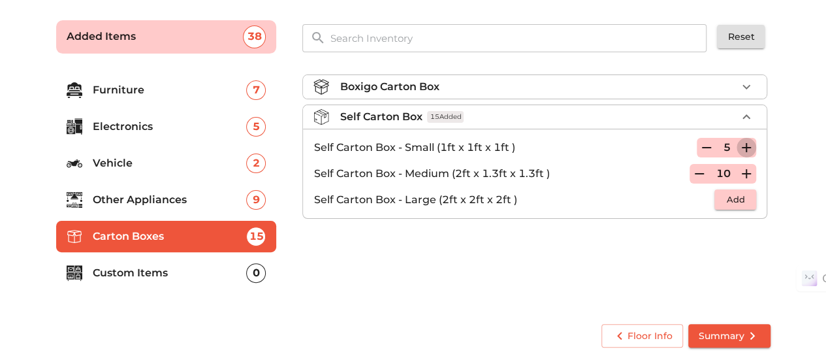
click at [751, 146] on icon "button" at bounding box center [746, 147] width 9 height 9
click at [706, 146] on icon "button" at bounding box center [707, 148] width 16 height 16
click at [663, 79] on div "Boxigo Carton Box" at bounding box center [537, 87] width 397 height 16
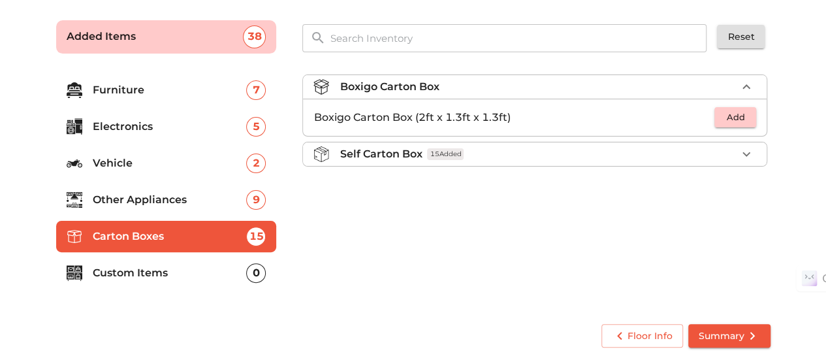
click at [633, 154] on div "Self Carton Box 15 Added" at bounding box center [537, 154] width 397 height 16
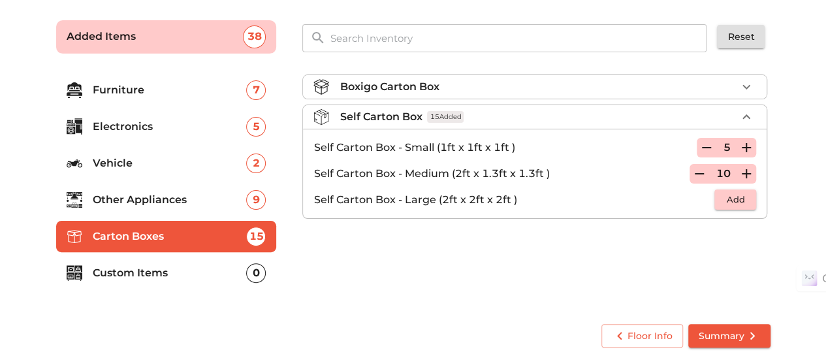
click at [583, 87] on div "Boxigo Carton Box" at bounding box center [537, 87] width 397 height 16
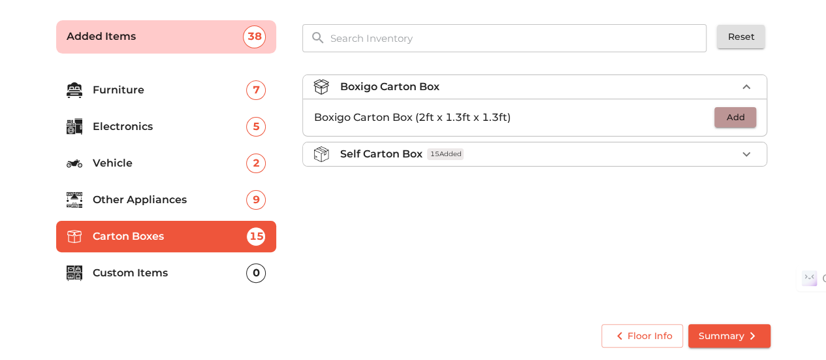
click at [735, 113] on span "Add" at bounding box center [735, 117] width 29 height 15
click at [747, 116] on icon "button" at bounding box center [746, 118] width 16 height 16
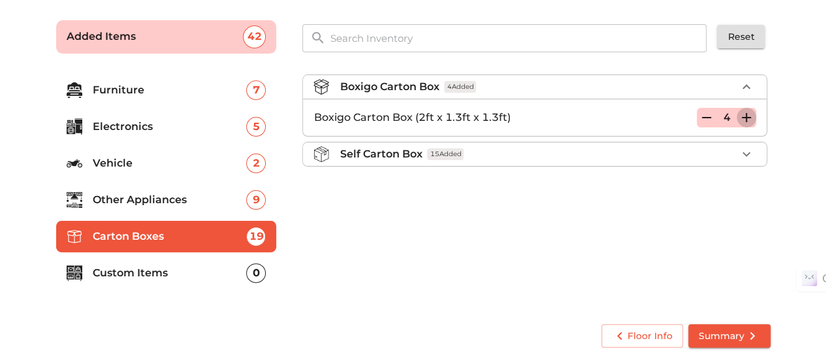
click at [747, 116] on icon "button" at bounding box center [746, 118] width 16 height 16
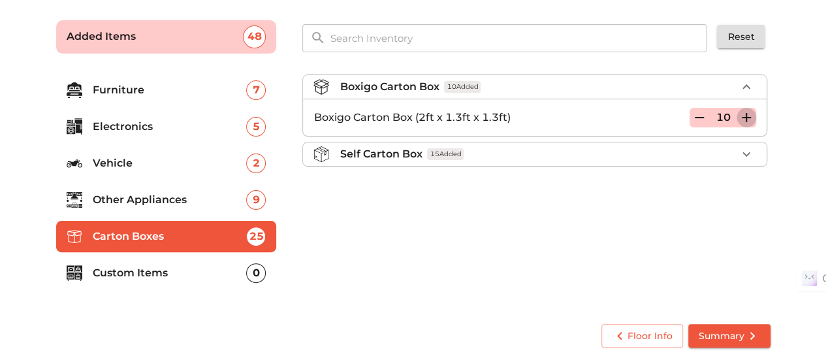
click at [747, 116] on icon "button" at bounding box center [746, 118] width 16 height 16
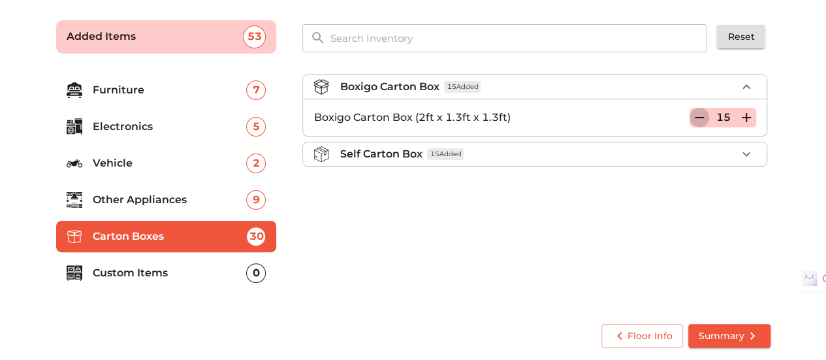
click at [701, 116] on icon "button" at bounding box center [699, 118] width 16 height 16
click at [205, 266] on p "Custom Items" at bounding box center [170, 273] width 154 height 16
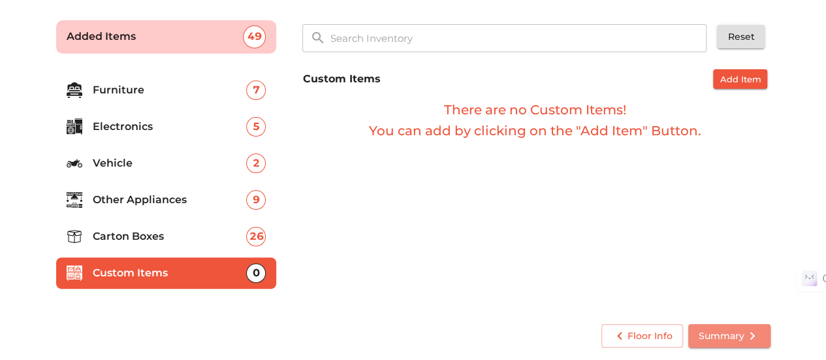
click at [735, 326] on button "Summary" at bounding box center [729, 336] width 82 height 24
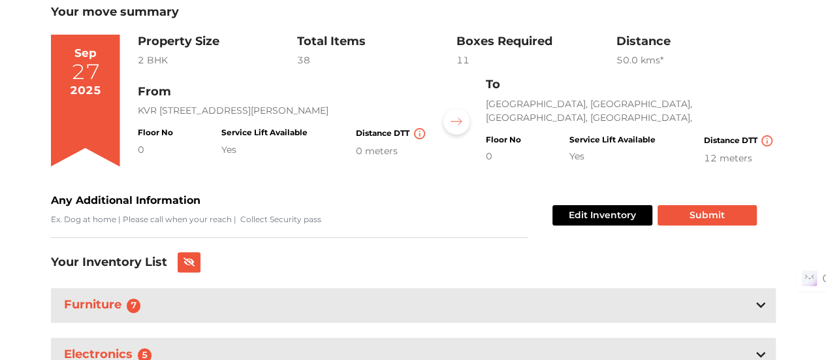
click at [512, 137] on h4 "Floor No" at bounding box center [502, 139] width 35 height 9
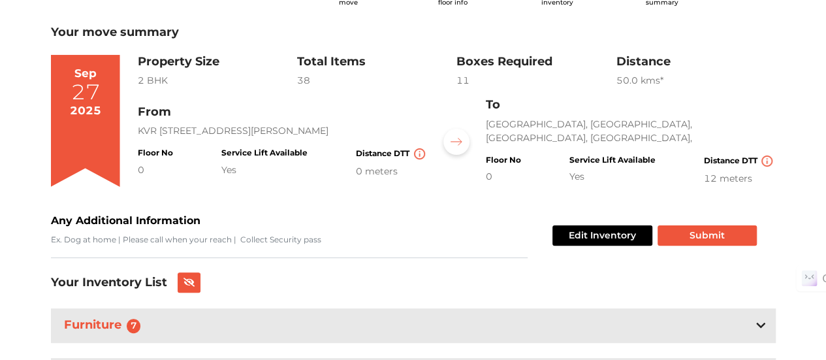
scroll to position [66, 0]
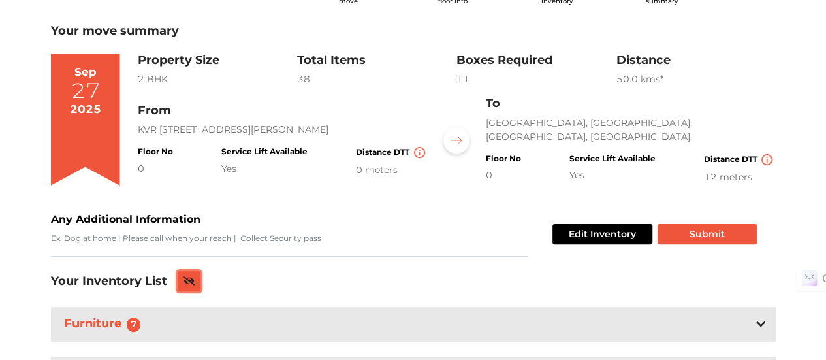
click at [186, 274] on button at bounding box center [190, 281] width 24 height 20
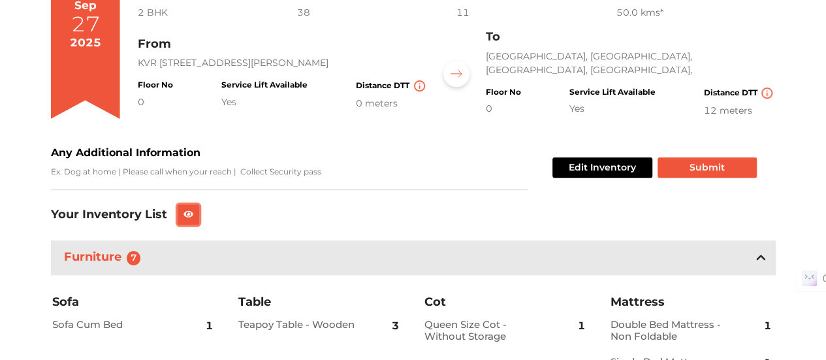
scroll to position [132, 0]
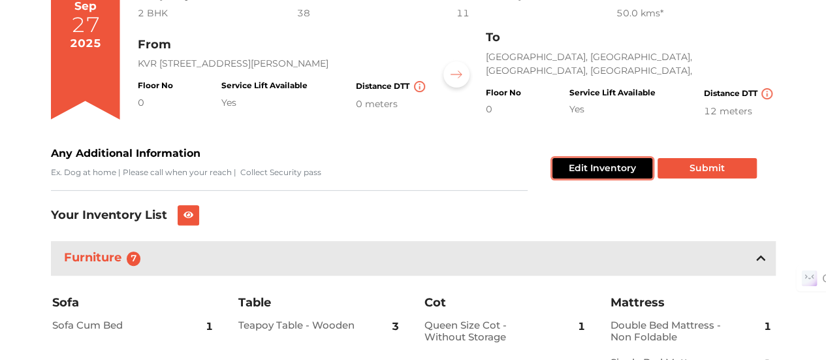
click at [586, 165] on button "Edit Inventory" at bounding box center [602, 168] width 100 height 20
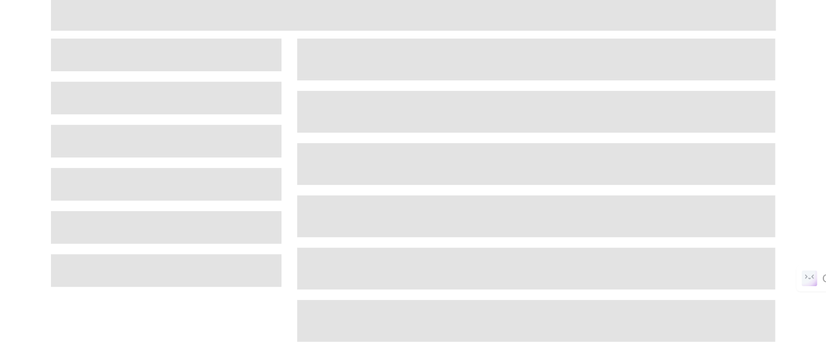
scroll to position [42, 0]
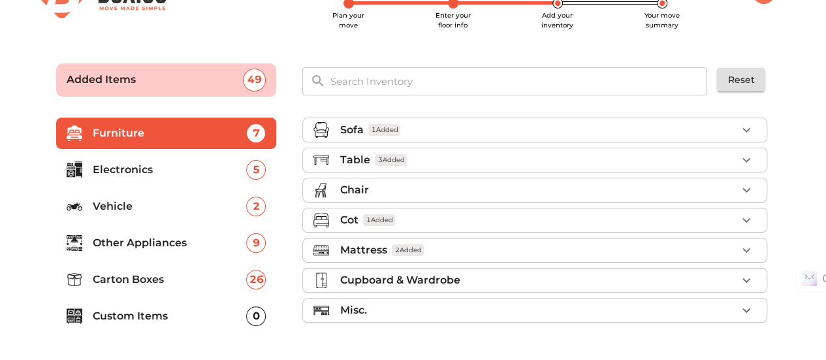
click at [161, 285] on p "Carton Boxes" at bounding box center [170, 280] width 154 height 16
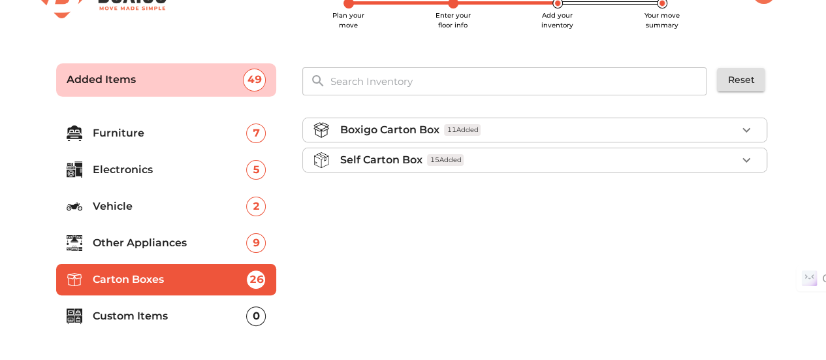
click at [593, 131] on div "Boxigo Carton Box 11 Added" at bounding box center [537, 130] width 397 height 16
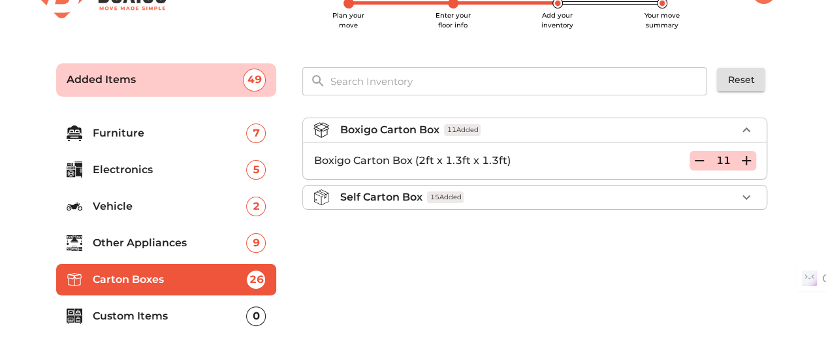
click at [746, 157] on icon "button" at bounding box center [746, 160] width 9 height 9
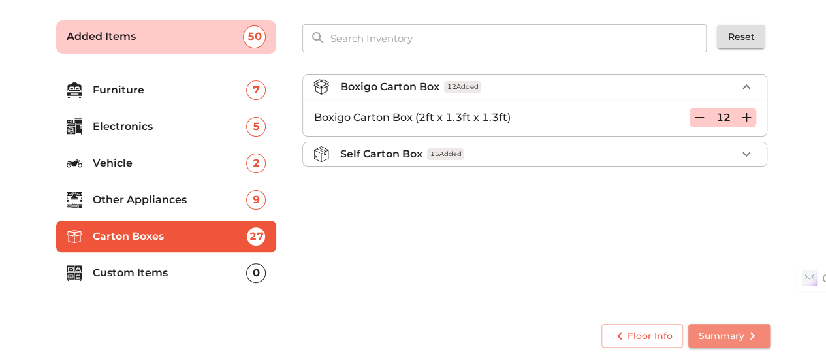
click at [737, 332] on span "Summary" at bounding box center [729, 336] width 61 height 16
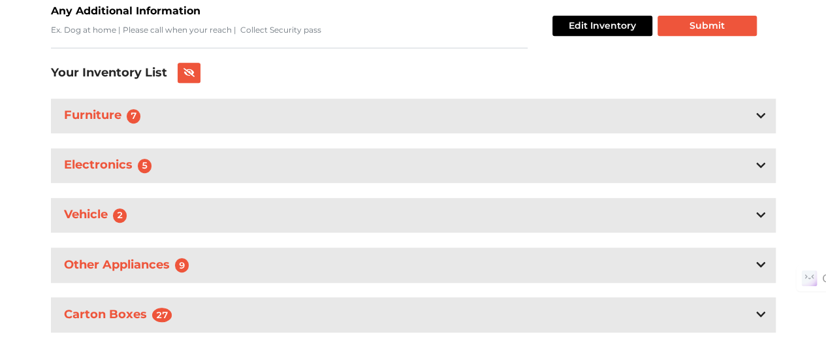
scroll to position [292, 0]
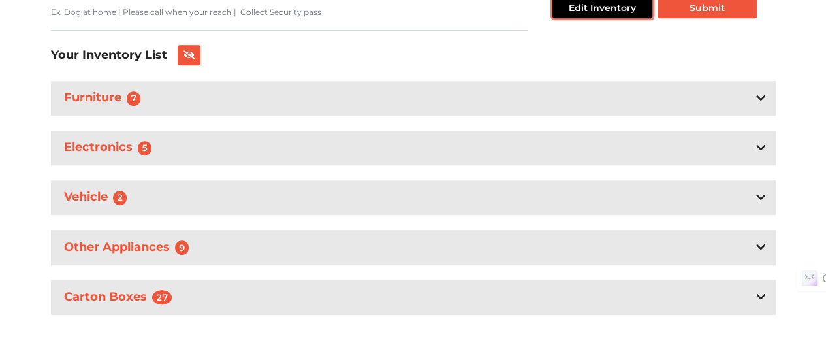
click at [613, 10] on button "Edit Inventory" at bounding box center [602, 8] width 100 height 20
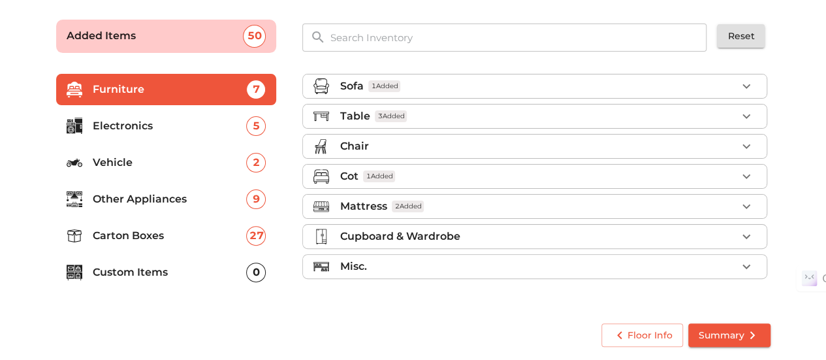
scroll to position [85, 0]
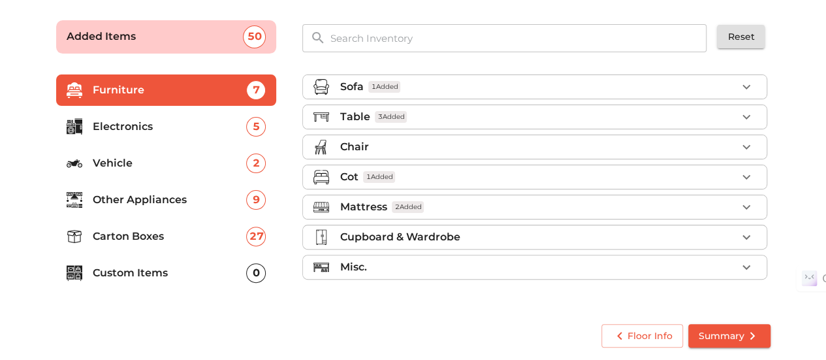
click at [213, 238] on p "Carton Boxes" at bounding box center [170, 236] width 154 height 16
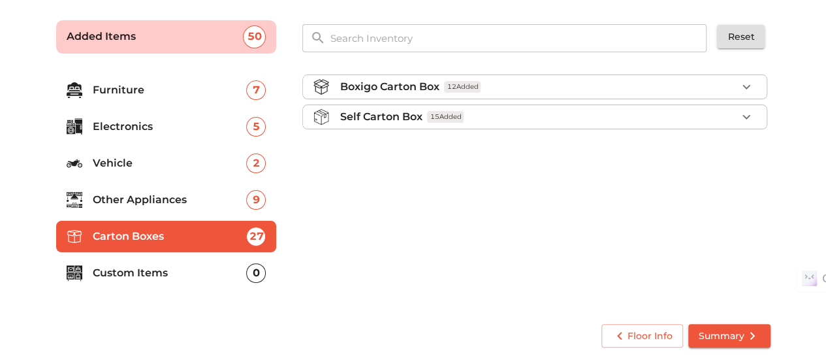
click at [186, 201] on p "Other Appliances" at bounding box center [170, 200] width 154 height 16
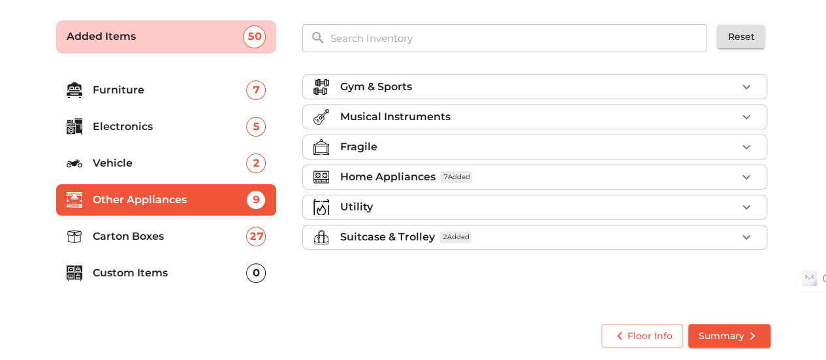
click at [186, 245] on li "Carton Boxes 27" at bounding box center [166, 236] width 221 height 31
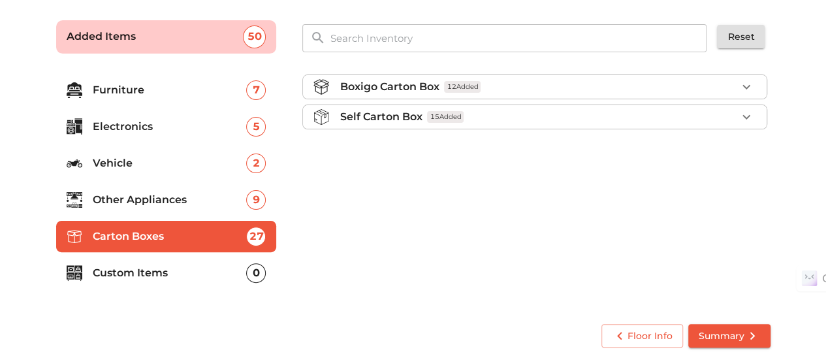
click at [575, 106] on li "Self Carton Box 15 Added" at bounding box center [534, 117] width 463 height 24
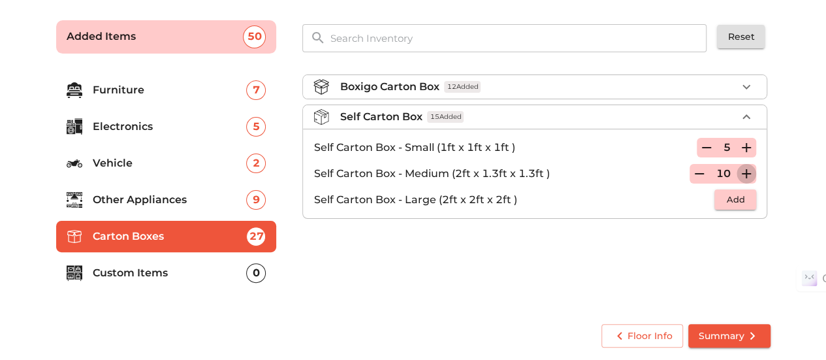
click at [748, 170] on icon "button" at bounding box center [746, 174] width 16 height 16
click at [646, 81] on div "Boxigo Carton Box 12 Added" at bounding box center [537, 87] width 397 height 16
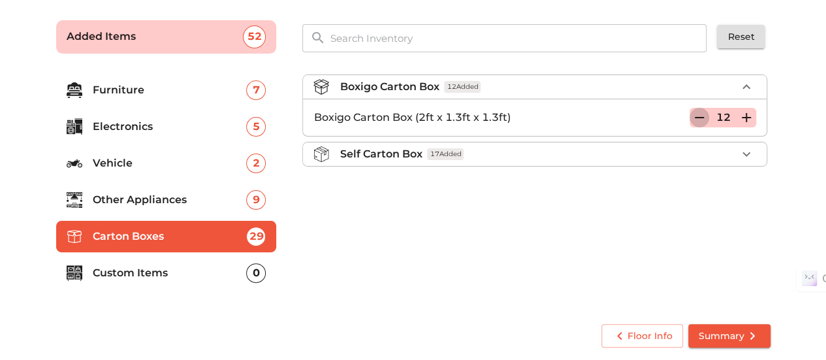
click at [705, 115] on icon "button" at bounding box center [699, 118] width 16 height 16
click at [193, 203] on p "Other Appliances" at bounding box center [170, 200] width 154 height 16
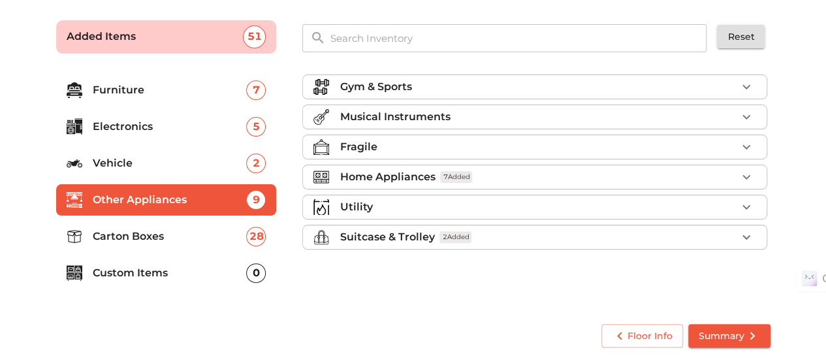
click at [381, 140] on div "Fragile" at bounding box center [537, 147] width 397 height 16
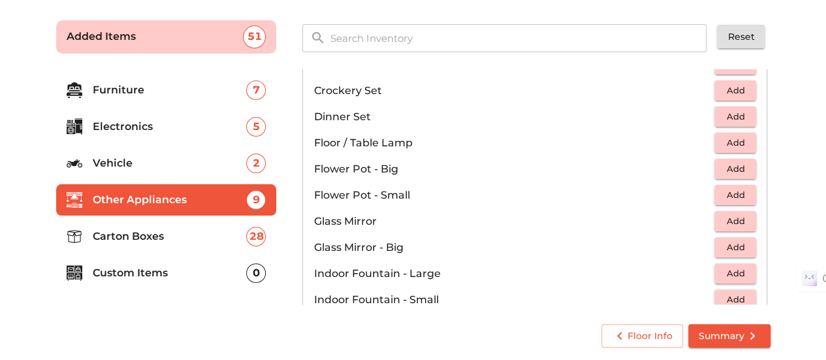
scroll to position [300, 0]
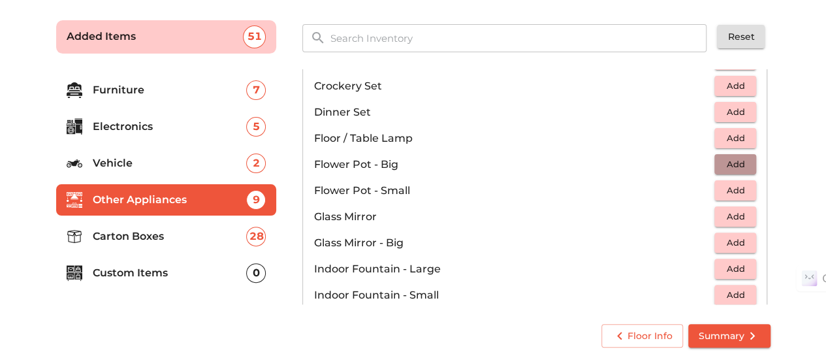
click at [727, 165] on span "Add" at bounding box center [735, 164] width 29 height 15
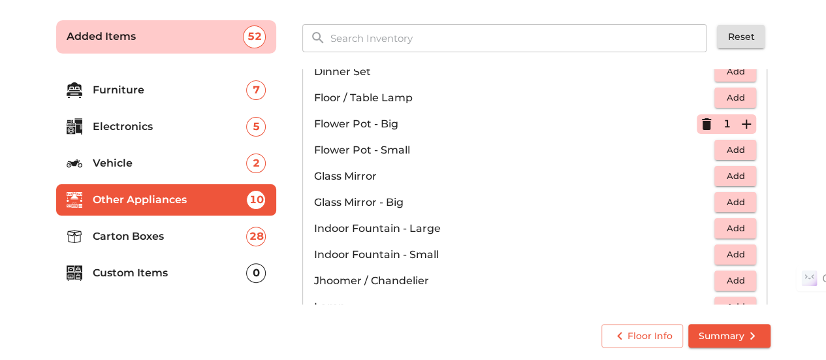
scroll to position [346, 0]
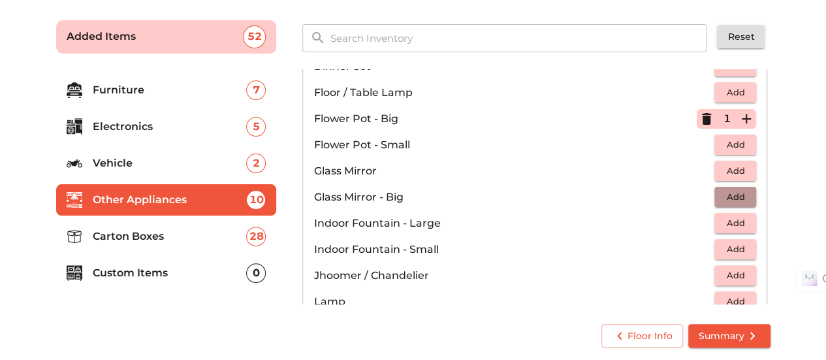
click at [740, 189] on span "Add" at bounding box center [735, 196] width 29 height 15
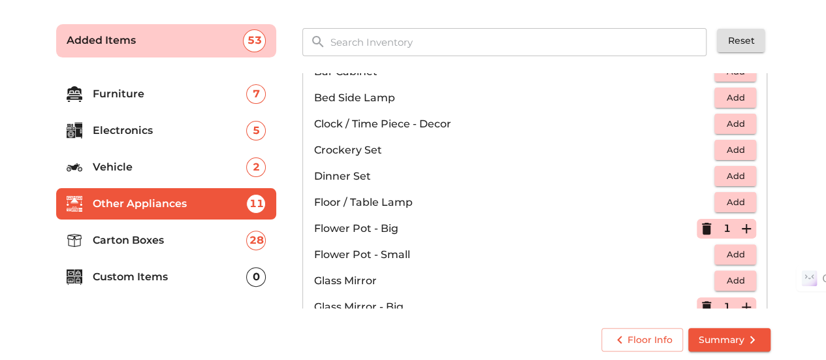
scroll to position [240, 0]
click at [736, 146] on span "Add" at bounding box center [735, 149] width 29 height 15
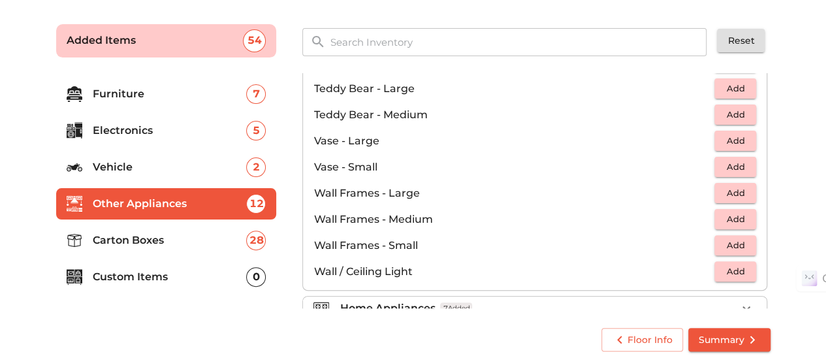
scroll to position [877, 0]
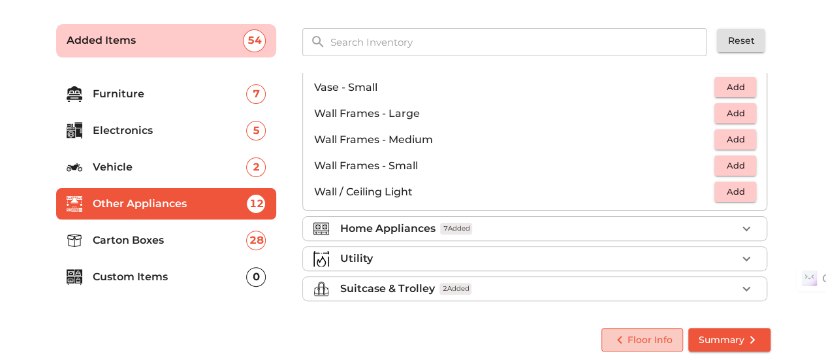
click at [667, 336] on span "Floor Info" at bounding box center [642, 340] width 61 height 16
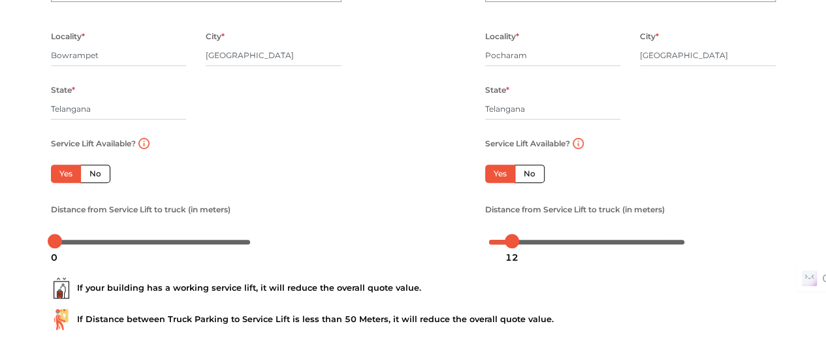
scroll to position [248, 0]
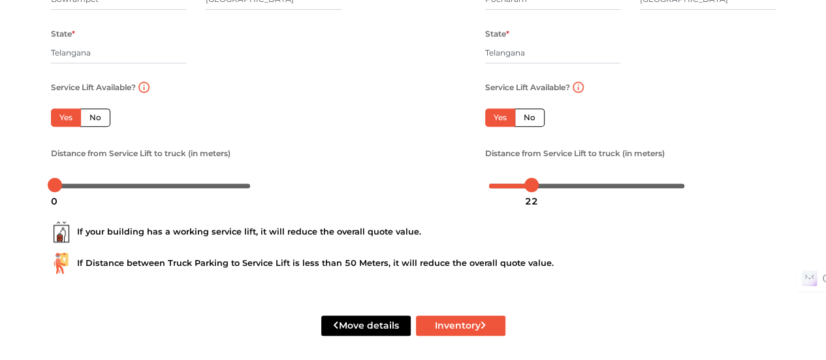
drag, startPoint x: 510, startPoint y: 189, endPoint x: 531, endPoint y: 189, distance: 20.9
click at [531, 190] on div "22" at bounding box center [532, 201] width 24 height 22
drag, startPoint x: 531, startPoint y: 189, endPoint x: 545, endPoint y: 191, distance: 14.0
drag, startPoint x: 529, startPoint y: 186, endPoint x: 560, endPoint y: 186, distance: 31.3
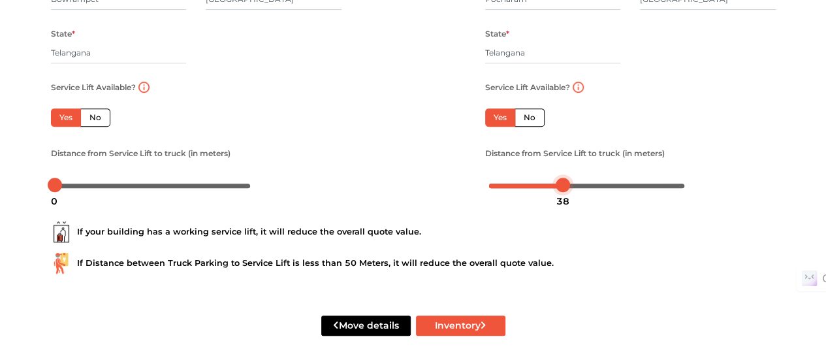
click at [560, 186] on div at bounding box center [563, 185] width 14 height 14
click at [569, 187] on div at bounding box center [566, 185] width 14 height 14
drag, startPoint x: 54, startPoint y: 186, endPoint x: 114, endPoint y: 191, distance: 60.3
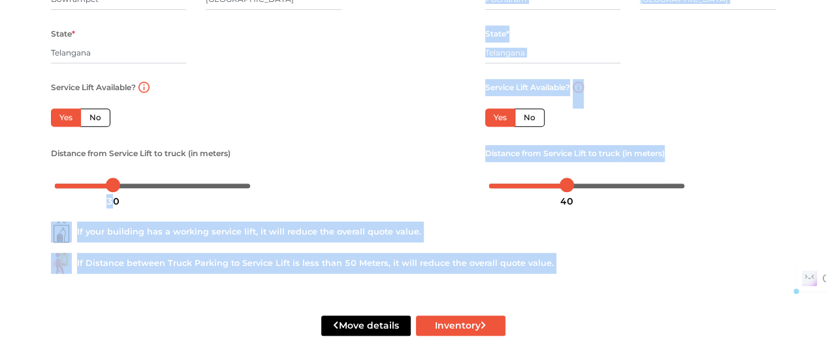
drag, startPoint x: 114, startPoint y: 190, endPoint x: 92, endPoint y: 189, distance: 21.6
click at [196, 203] on div "If your building has a working service lift, it will reduce the overall quote v…" at bounding box center [413, 242] width 744 height 84
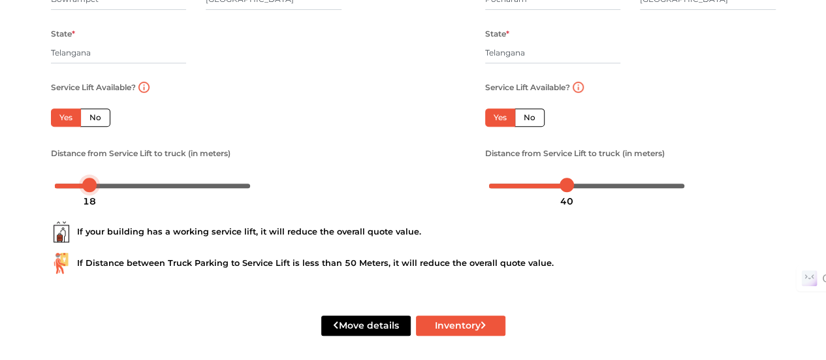
drag, startPoint x: 108, startPoint y: 187, endPoint x: 84, endPoint y: 191, distance: 24.6
click at [81, 186] on div at bounding box center [83, 185] width 14 height 14
click at [431, 324] on button "Inventory" at bounding box center [460, 325] width 89 height 20
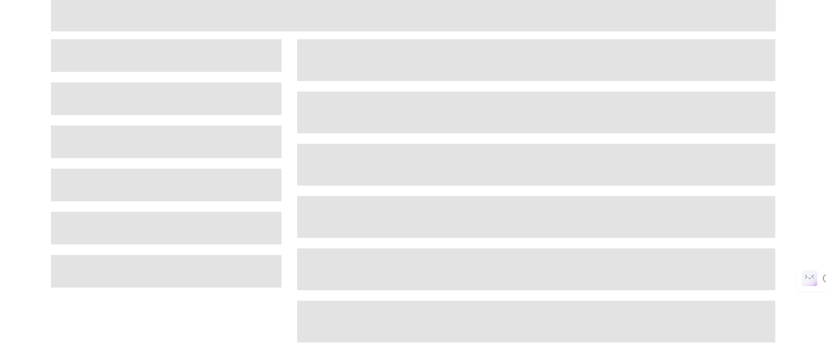
scroll to position [85, 0]
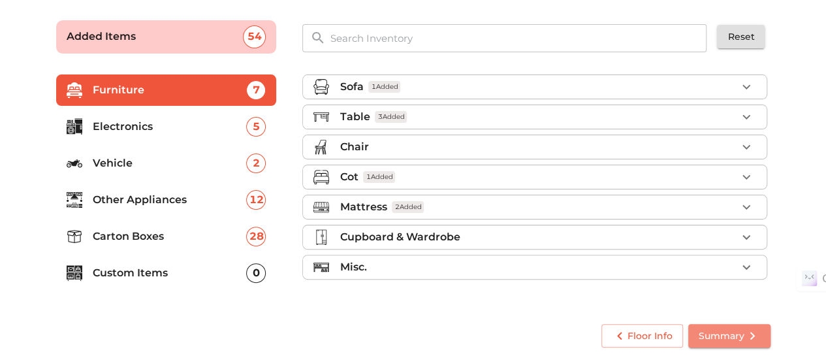
click at [739, 334] on span "Summary" at bounding box center [729, 336] width 61 height 16
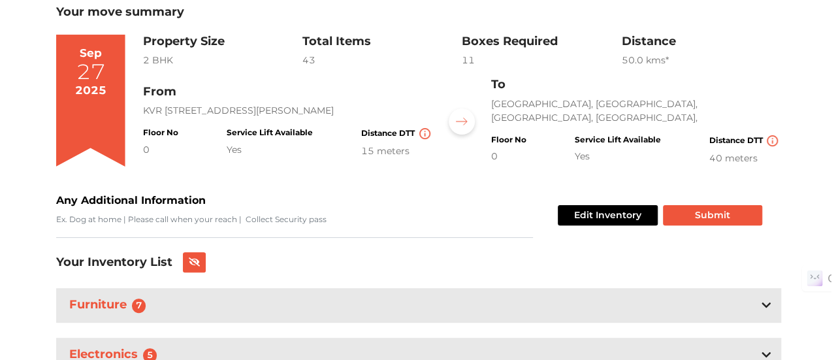
scroll to position [20, 0]
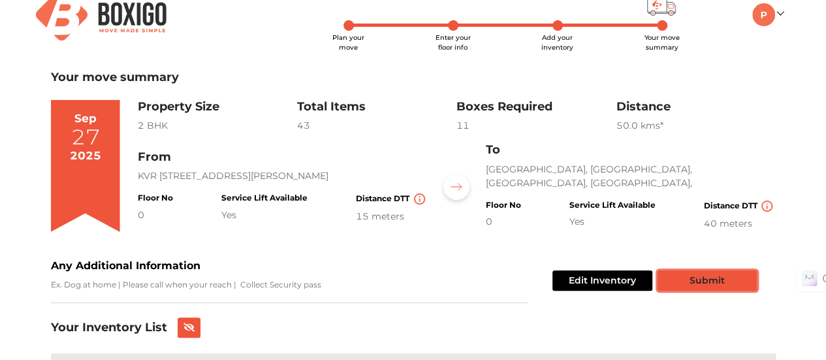
click at [680, 289] on button "Submit" at bounding box center [706, 280] width 99 height 20
